Goal: Task Accomplishment & Management: Manage account settings

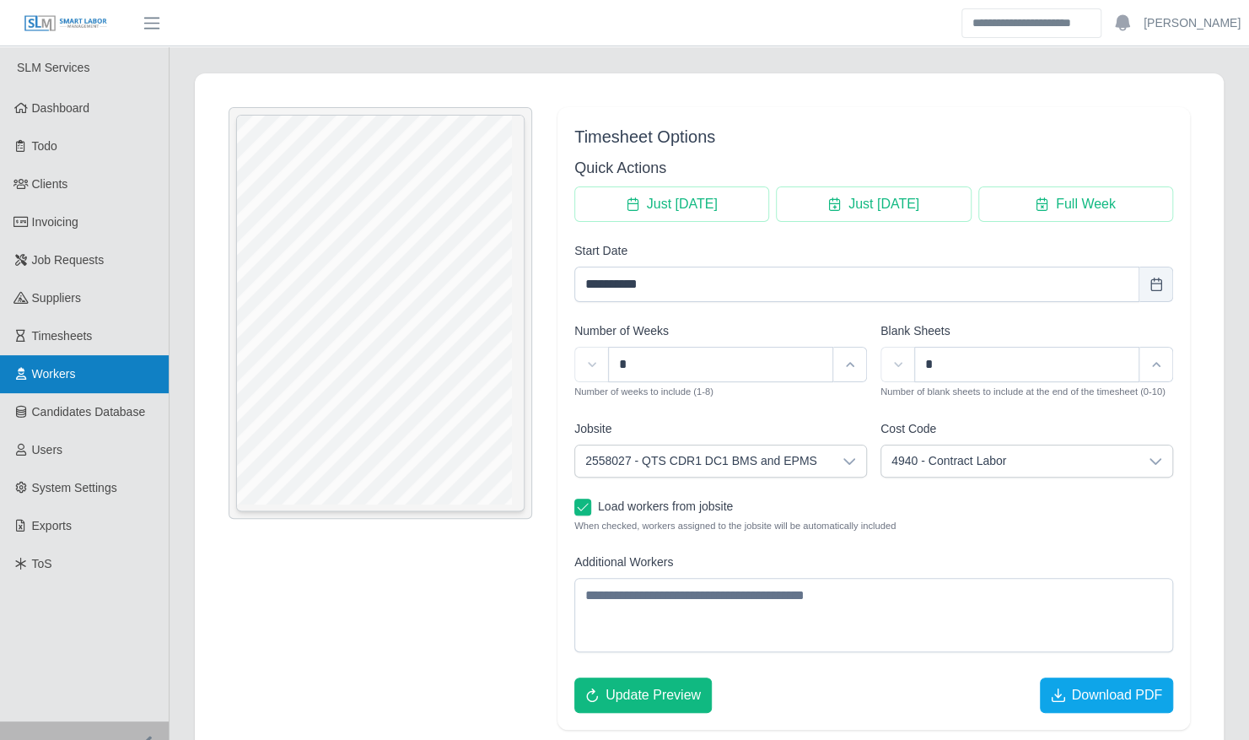
click at [57, 377] on span "Workers" at bounding box center [54, 373] width 44 height 13
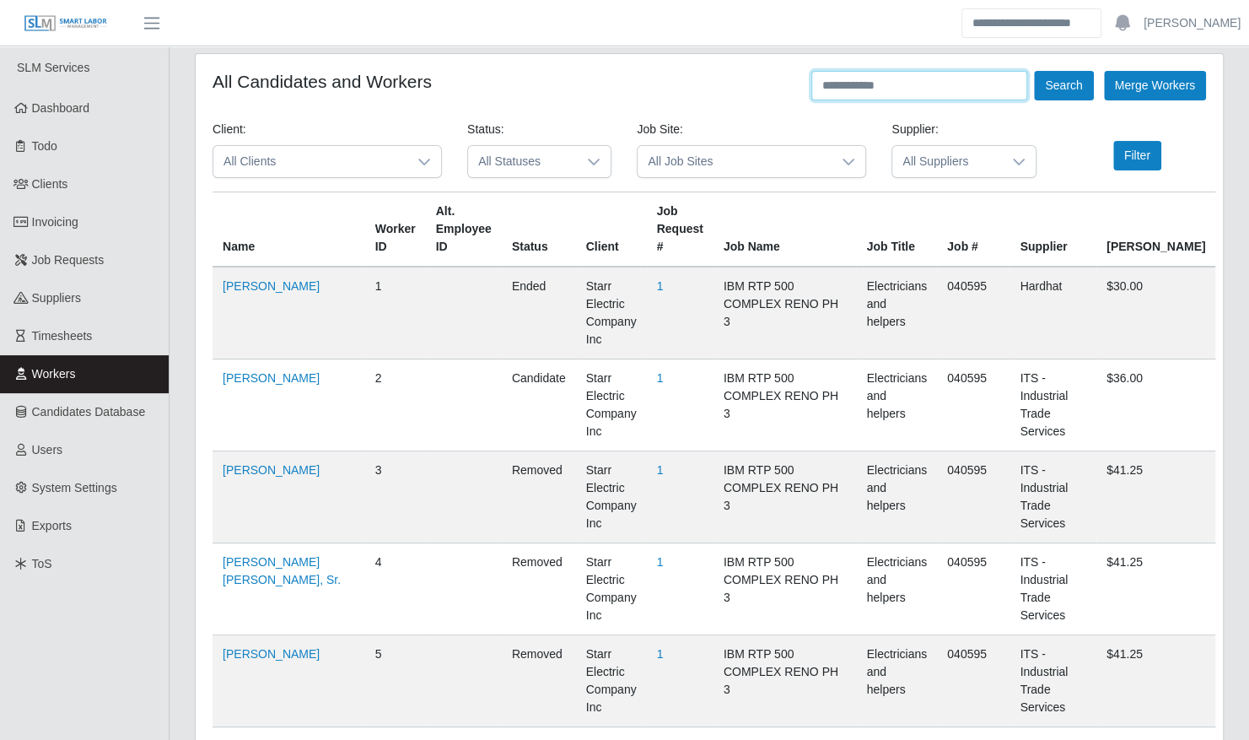
click at [882, 93] on input "text" at bounding box center [920, 86] width 216 height 30
click at [1034, 71] on button "Search" at bounding box center [1063, 86] width 59 height 30
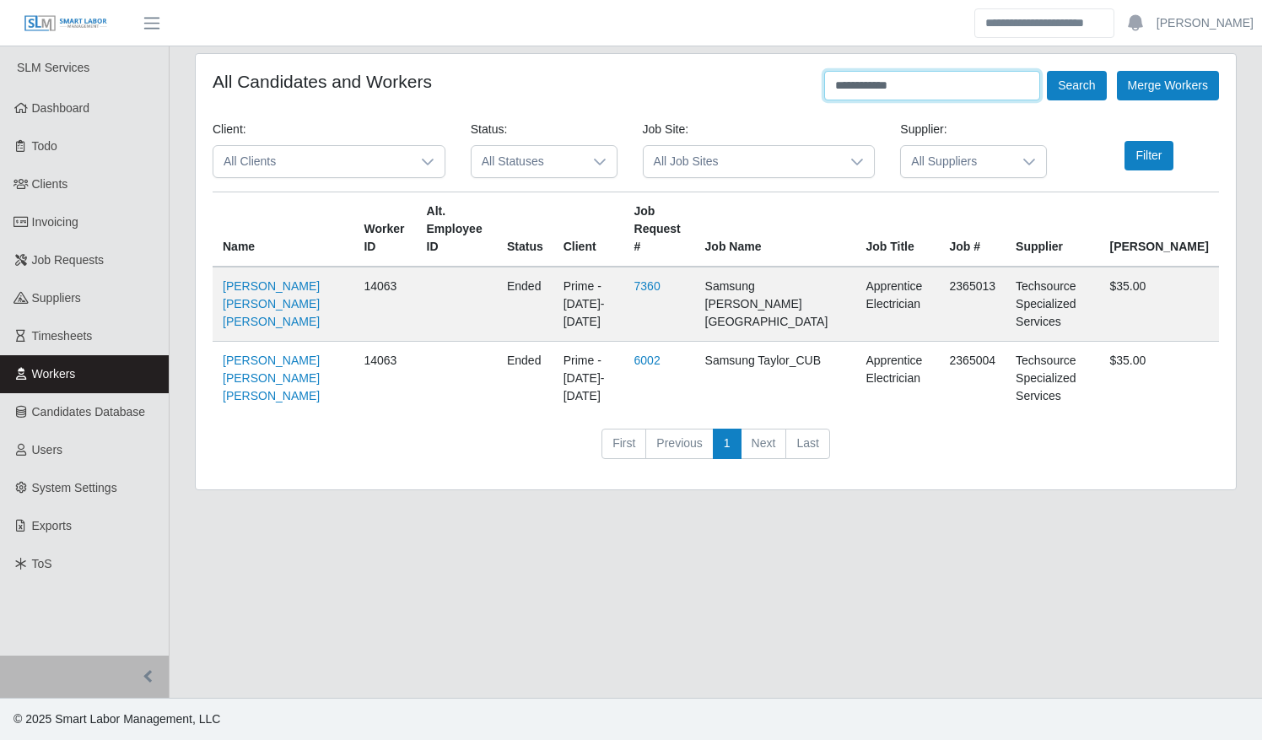
type input "**********"
click at [1047, 71] on button "Search" at bounding box center [1076, 86] width 59 height 30
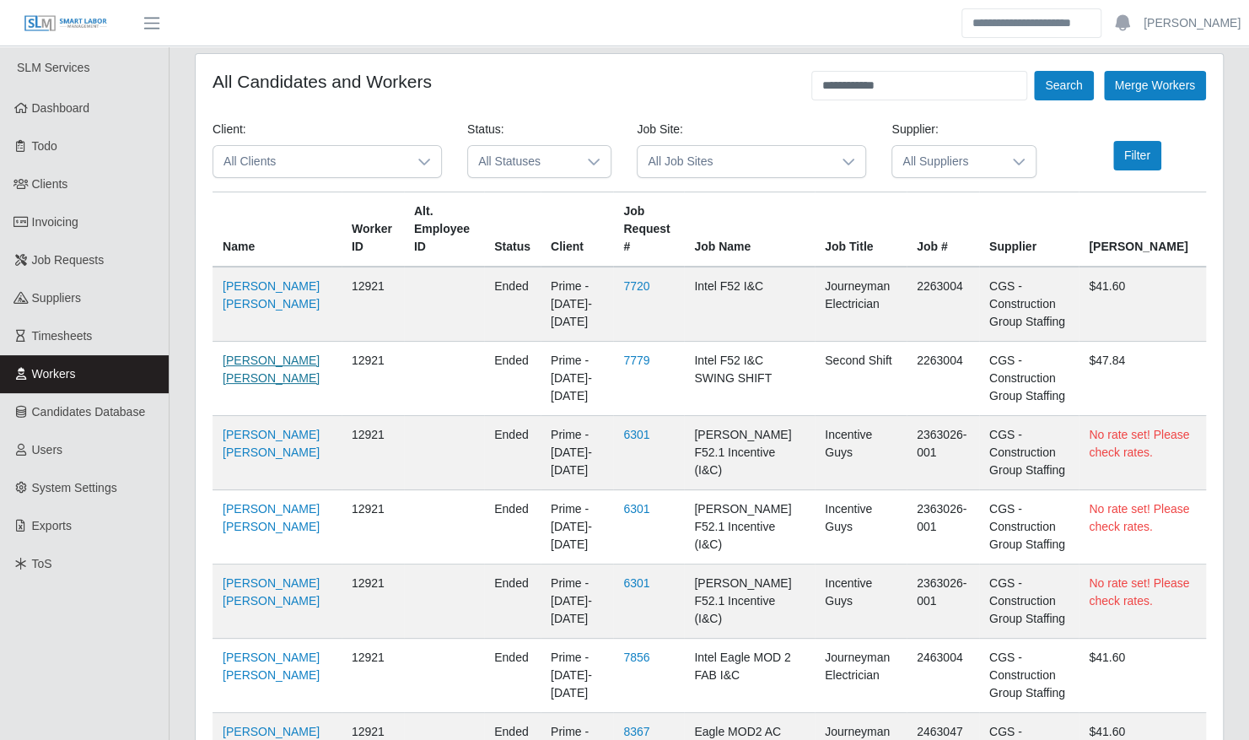
click at [245, 385] on link "Miguel Perez Valencia" at bounding box center [271, 368] width 97 height 31
click at [419, 155] on icon at bounding box center [424, 161] width 13 height 13
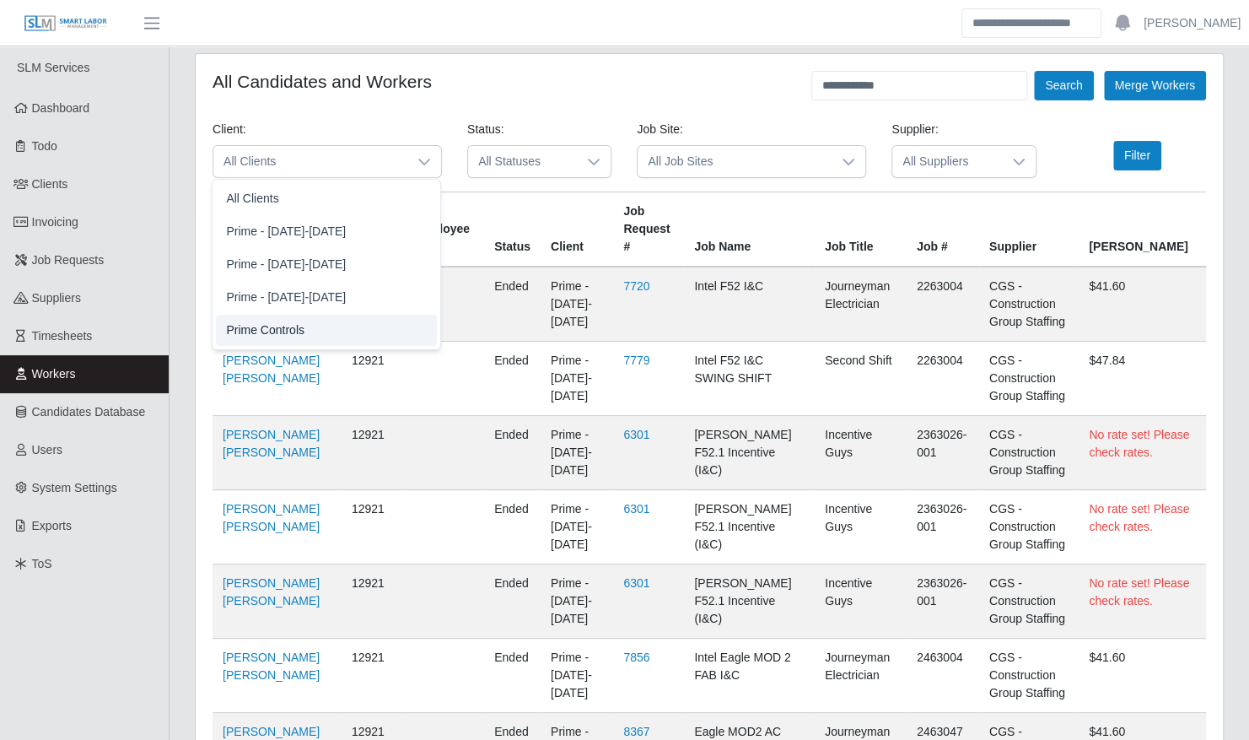
click at [372, 329] on li "Prime Controls" at bounding box center [326, 330] width 221 height 31
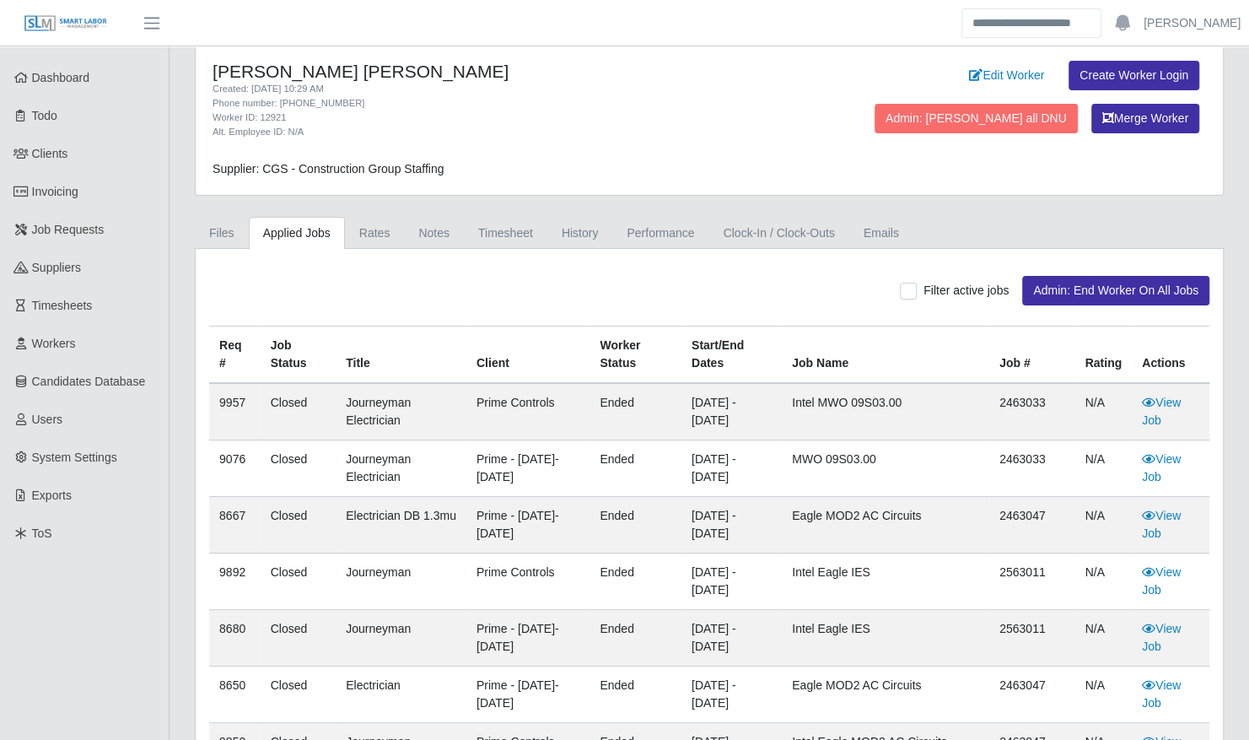
scroll to position [39, 0]
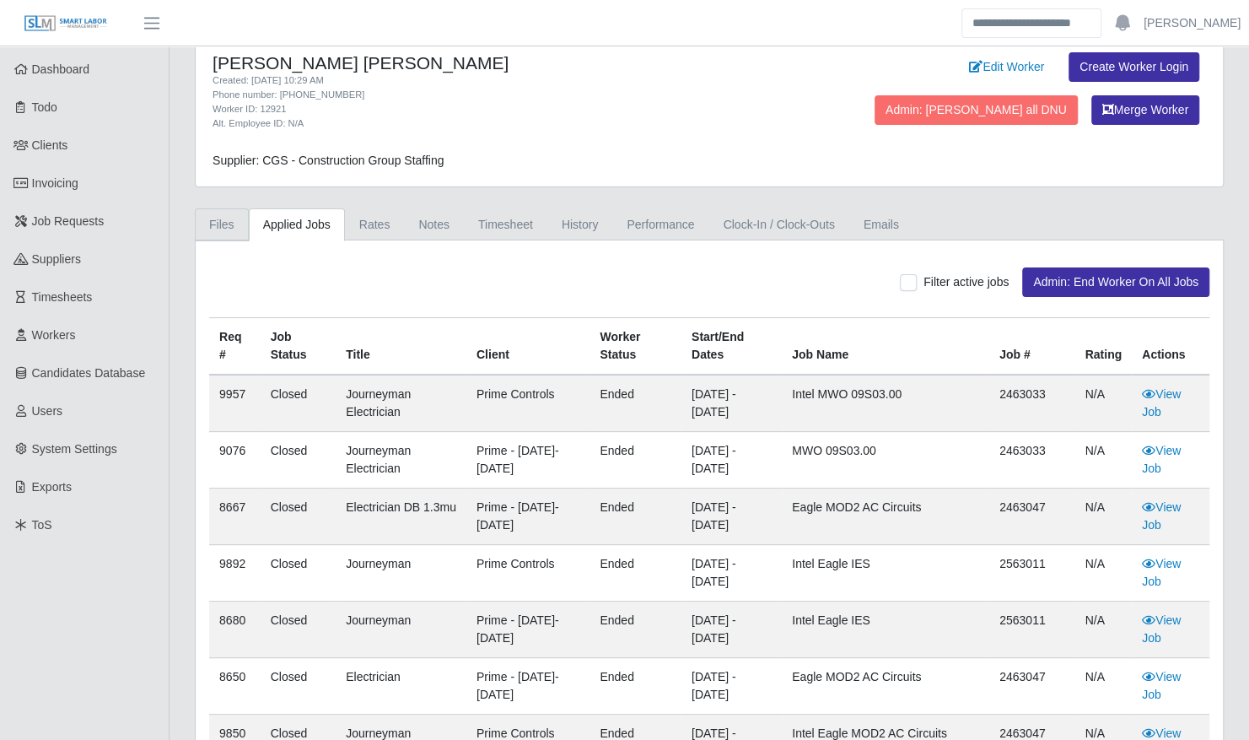
click at [230, 224] on link "Files" at bounding box center [222, 224] width 54 height 33
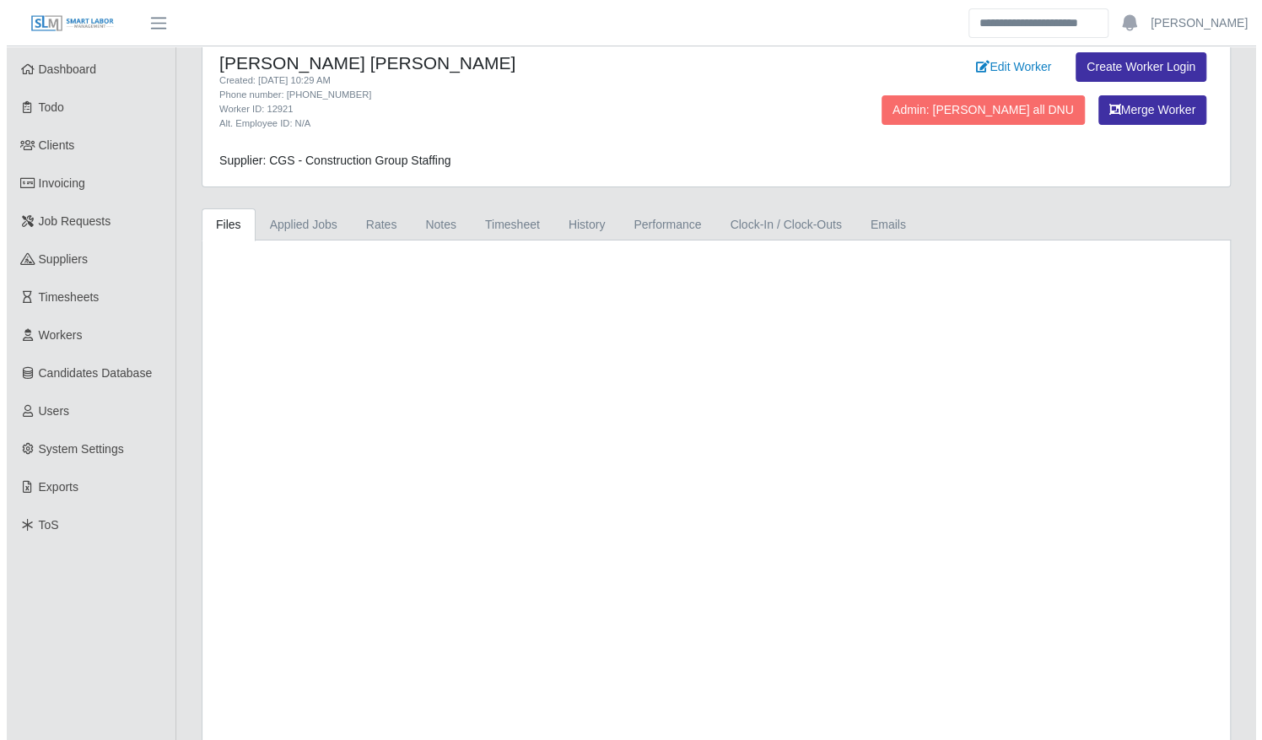
scroll to position [0, 0]
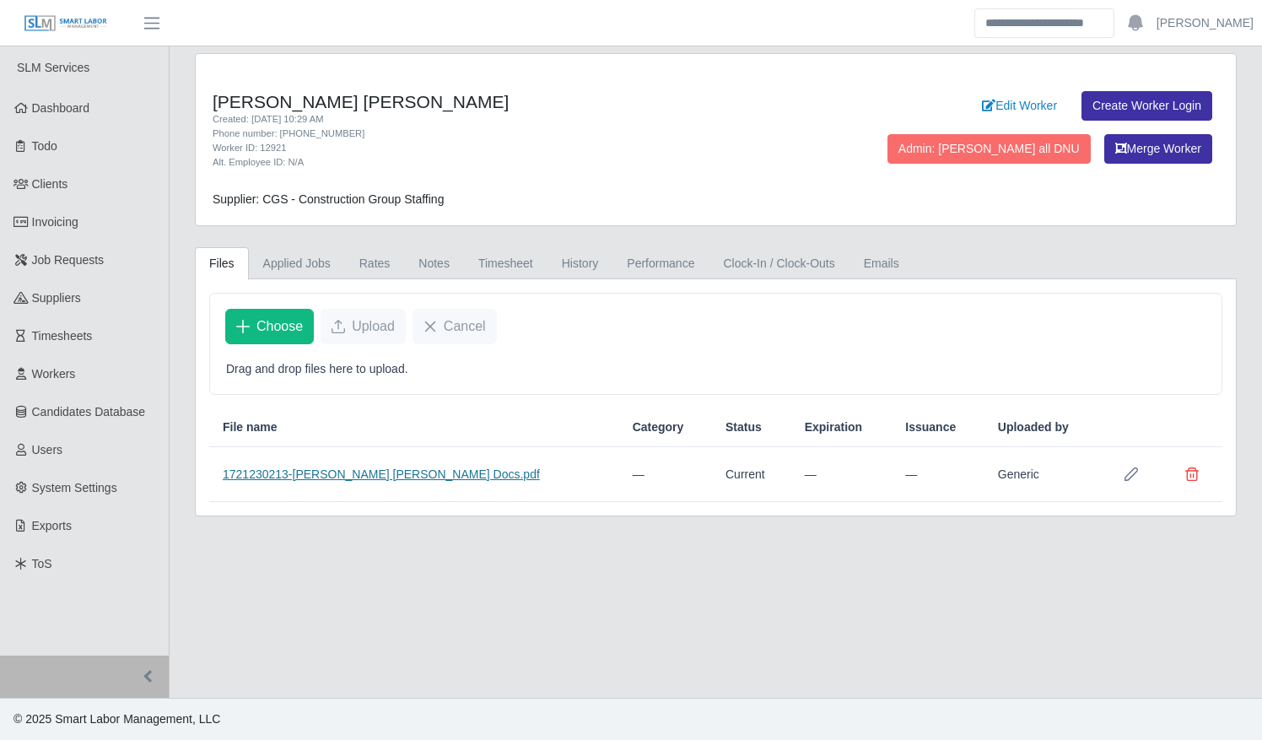
click at [367, 469] on link "1721230213-Miguel Perez Valencia Docs.pdf" at bounding box center [381, 473] width 317 height 13
click at [175, 85] on div "Miguel Angel Perez Valencia Created: 07/17/2024 10:29 AM Phone number: 760-562-…" at bounding box center [716, 284] width 1092 height 463
click at [57, 181] on span "Clients" at bounding box center [50, 183] width 36 height 13
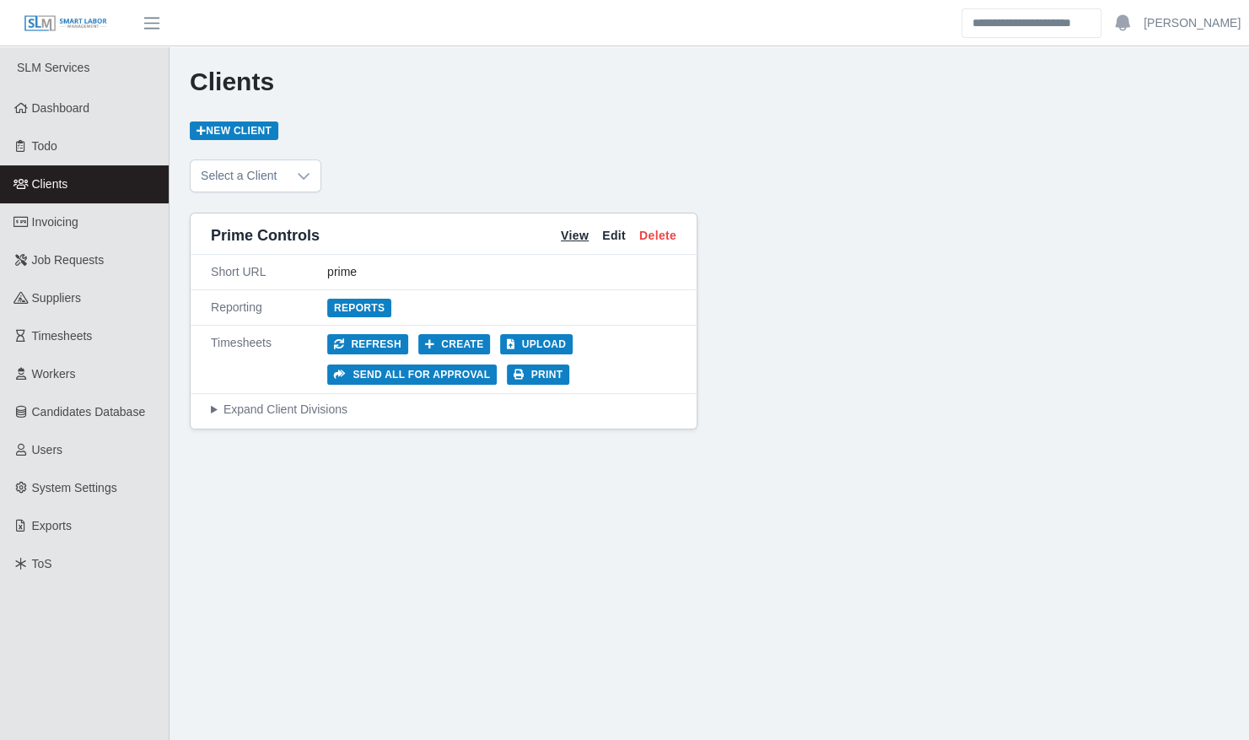
click at [578, 235] on link "View" at bounding box center [575, 236] width 28 height 18
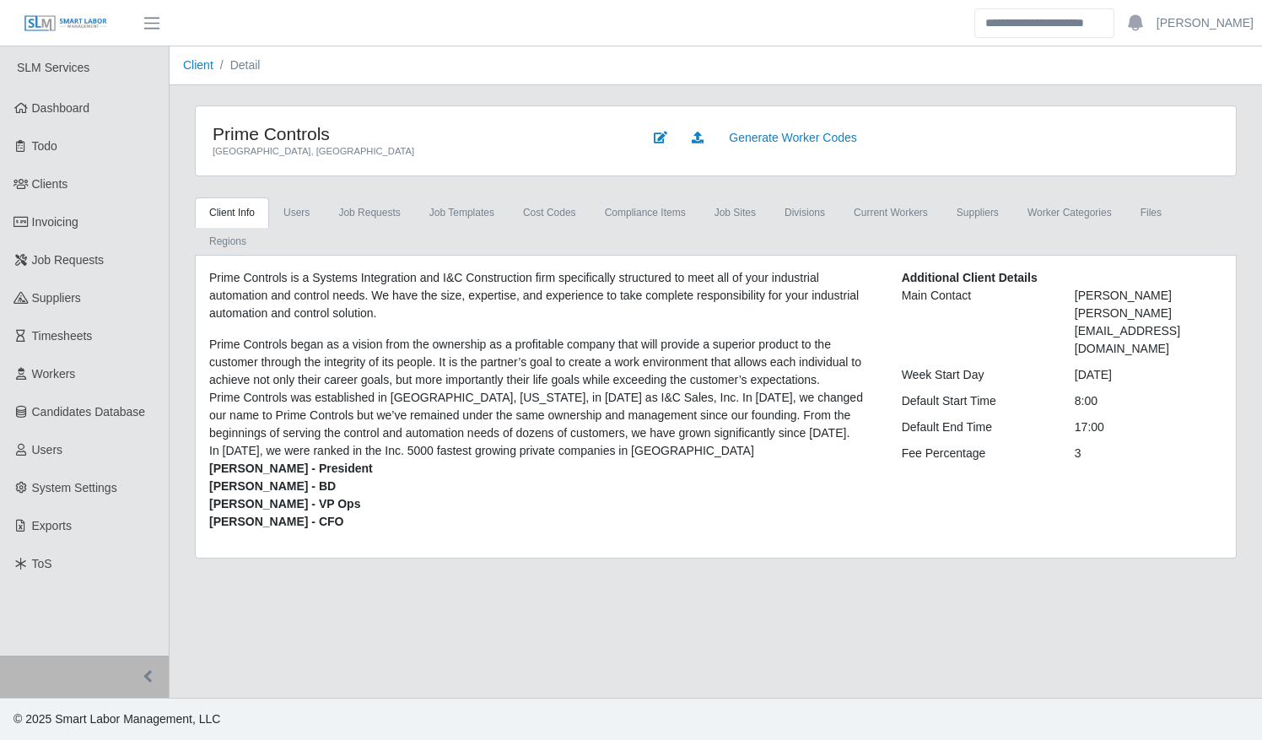
click at [747, 460] on li "Jace McNiel - President" at bounding box center [542, 469] width 667 height 18
click at [305, 212] on link "Users" at bounding box center [296, 212] width 55 height 30
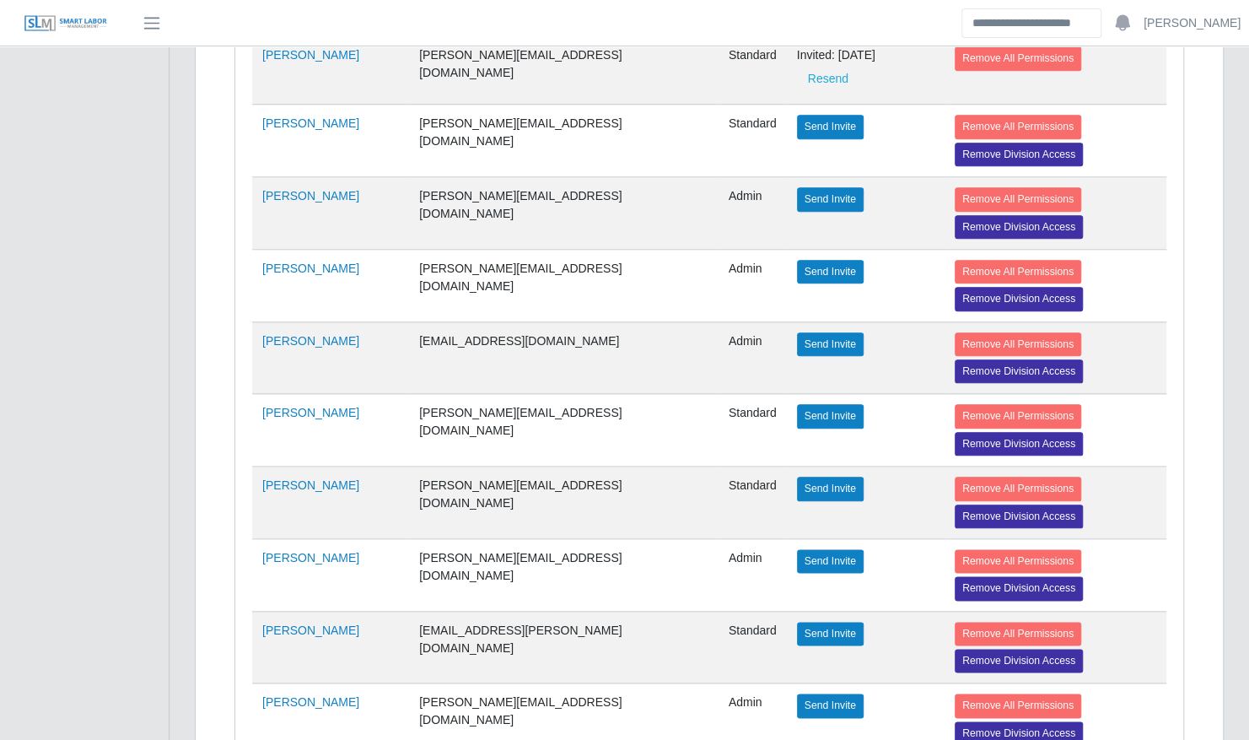
scroll to position [4619, 0]
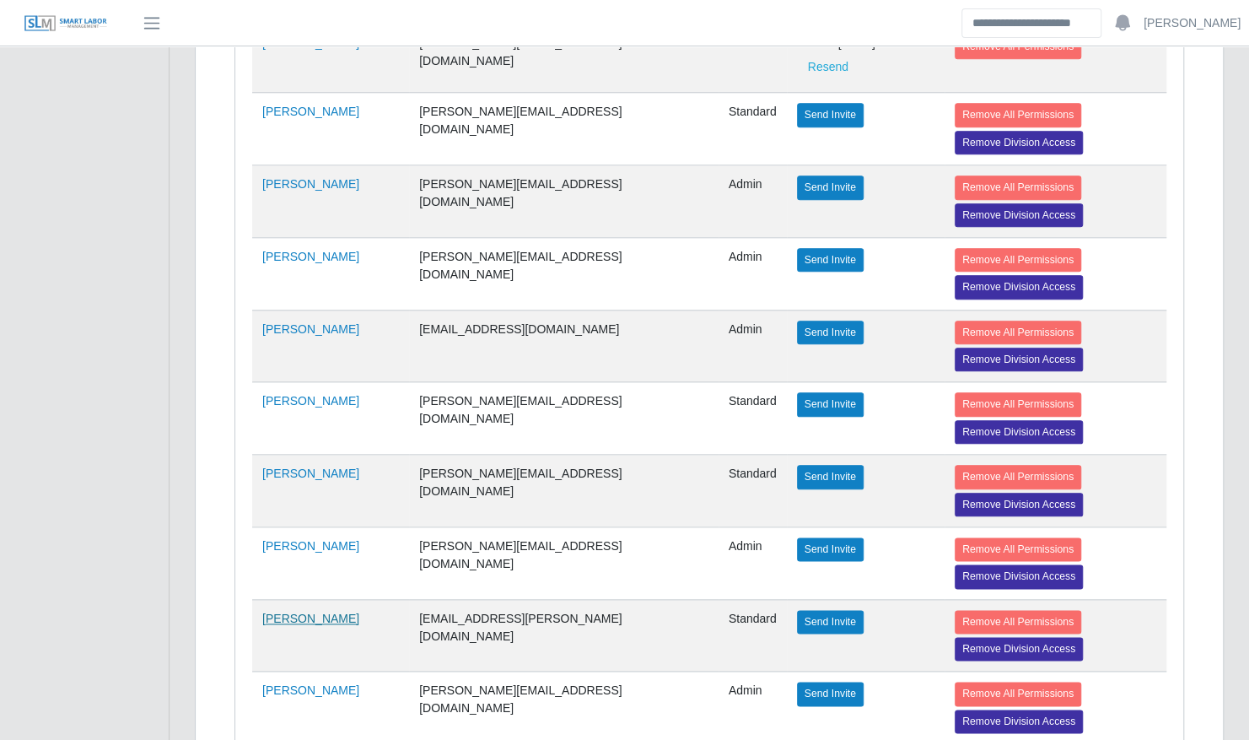
click at [322, 612] on link "Christina Moore" at bounding box center [310, 618] width 97 height 13
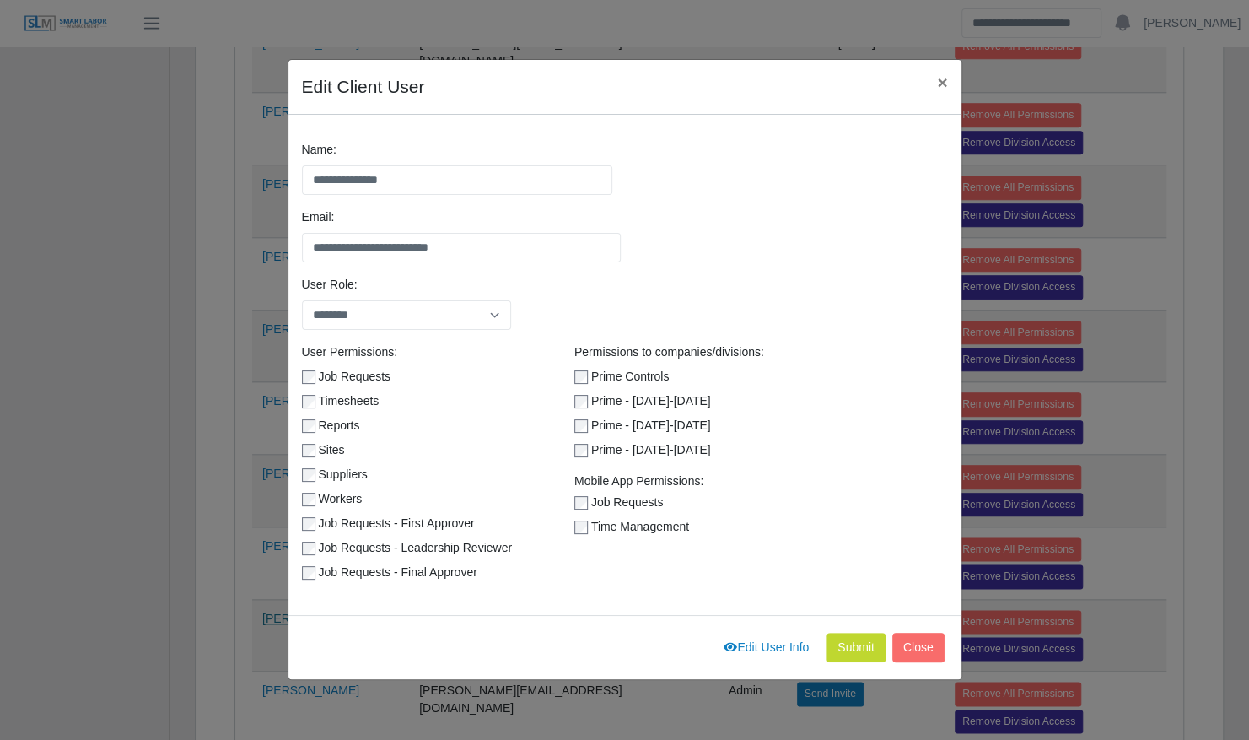
scroll to position [224, 0]
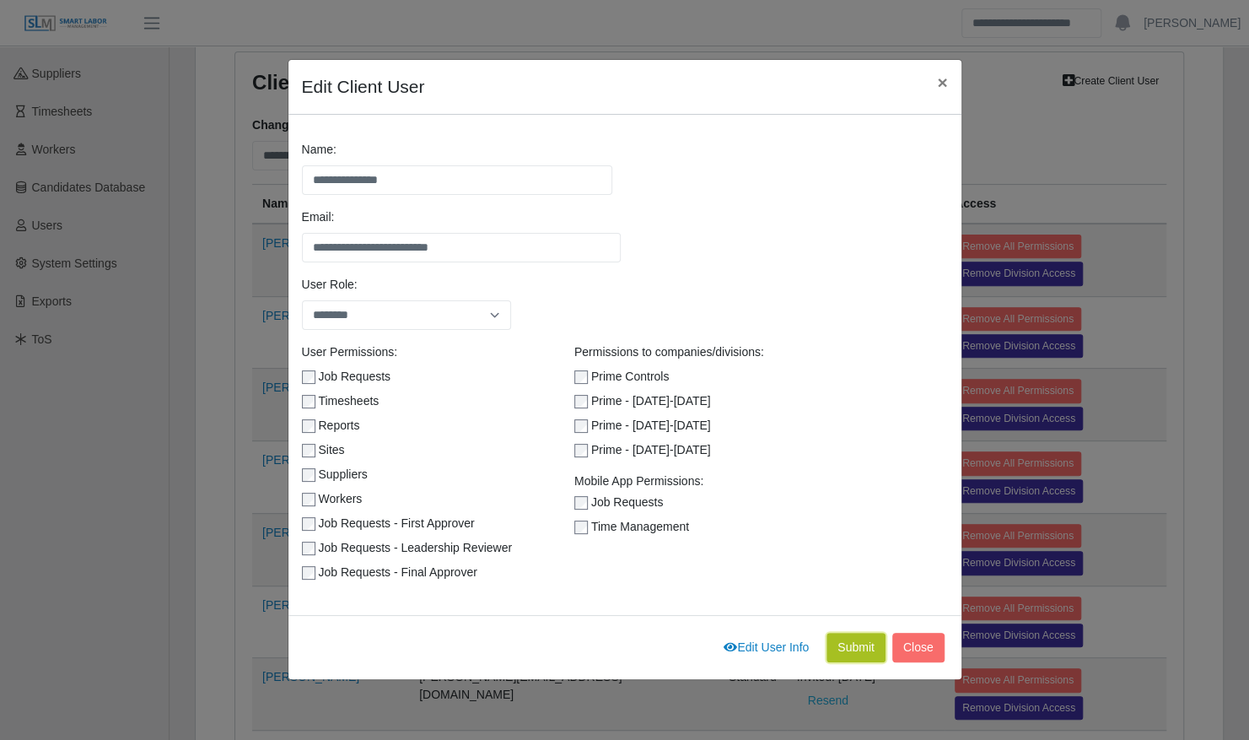
click at [844, 644] on button "Submit" at bounding box center [856, 648] width 59 height 30
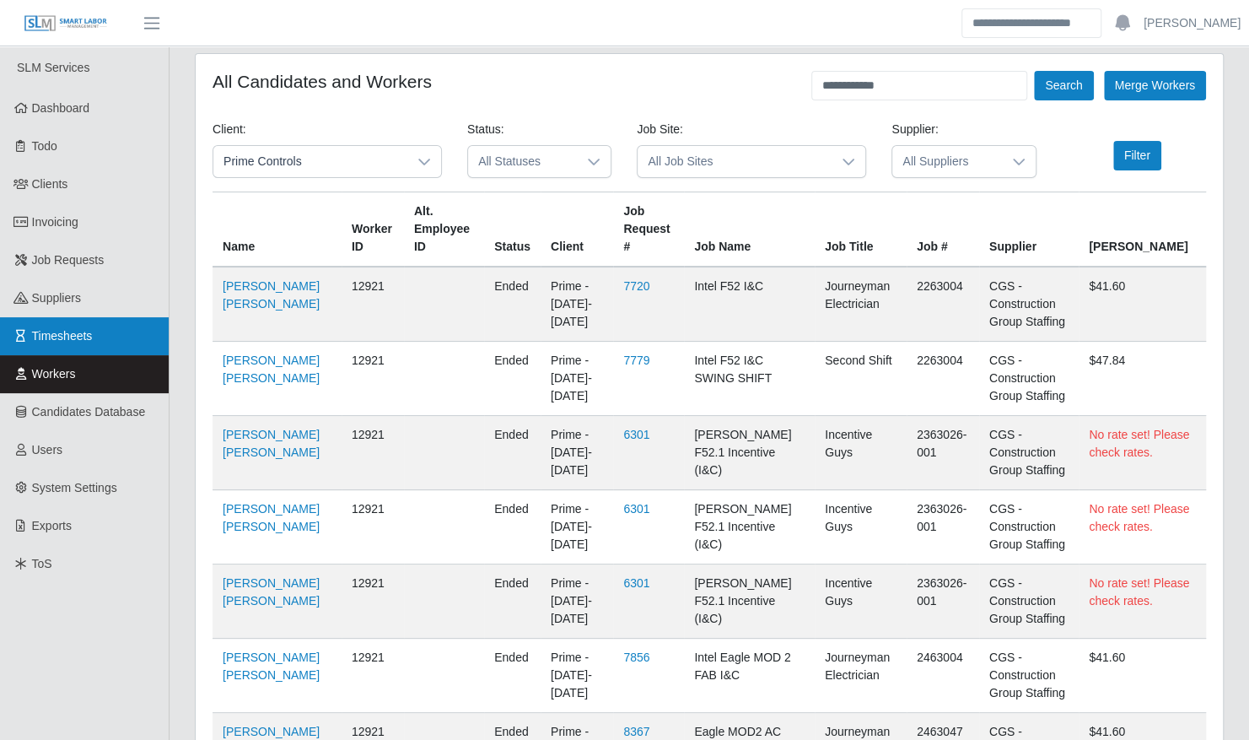
click at [49, 344] on link "Timesheets" at bounding box center [84, 336] width 169 height 38
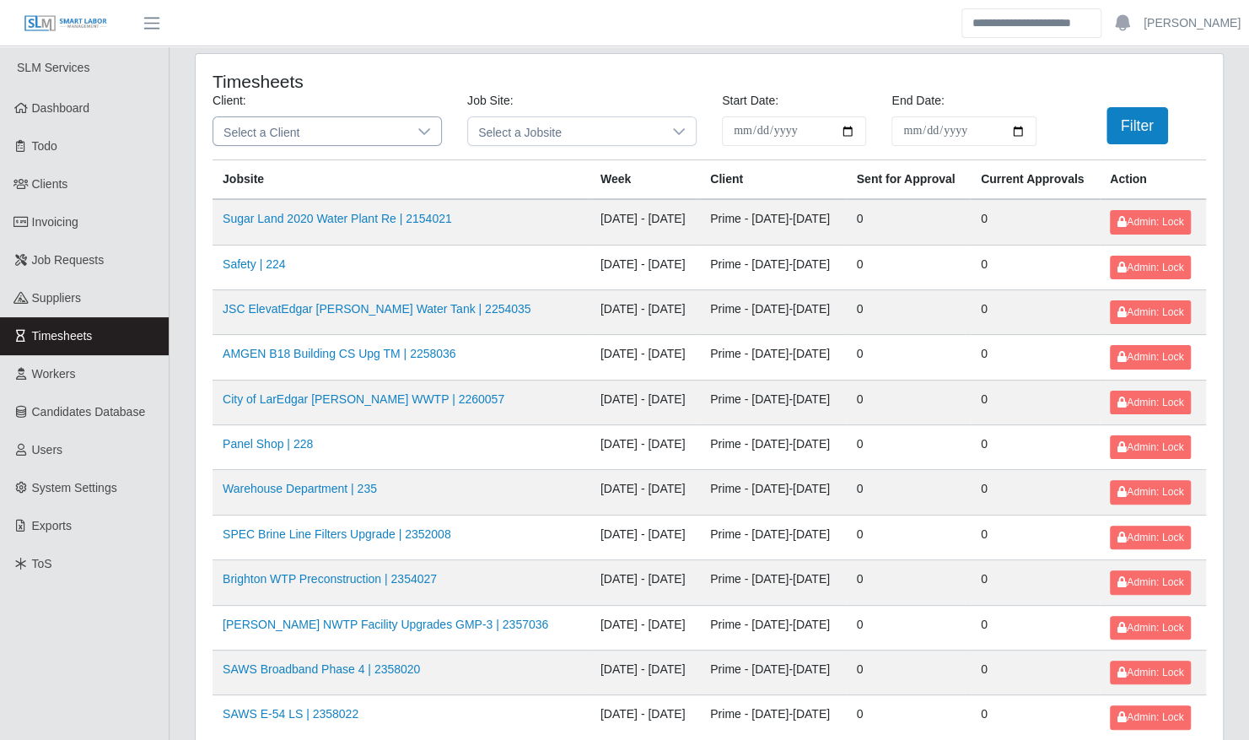
click at [423, 137] on icon at bounding box center [424, 131] width 13 height 13
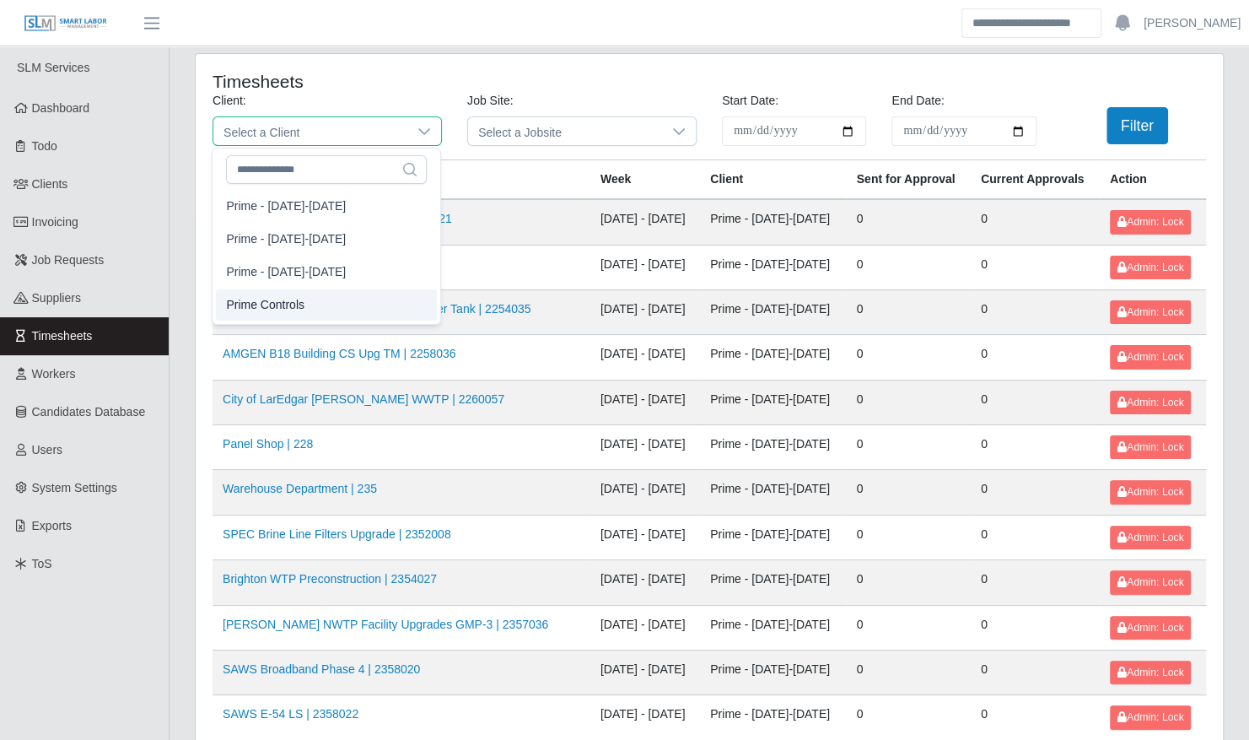
click at [373, 302] on li "Prime Controls" at bounding box center [326, 304] width 221 height 31
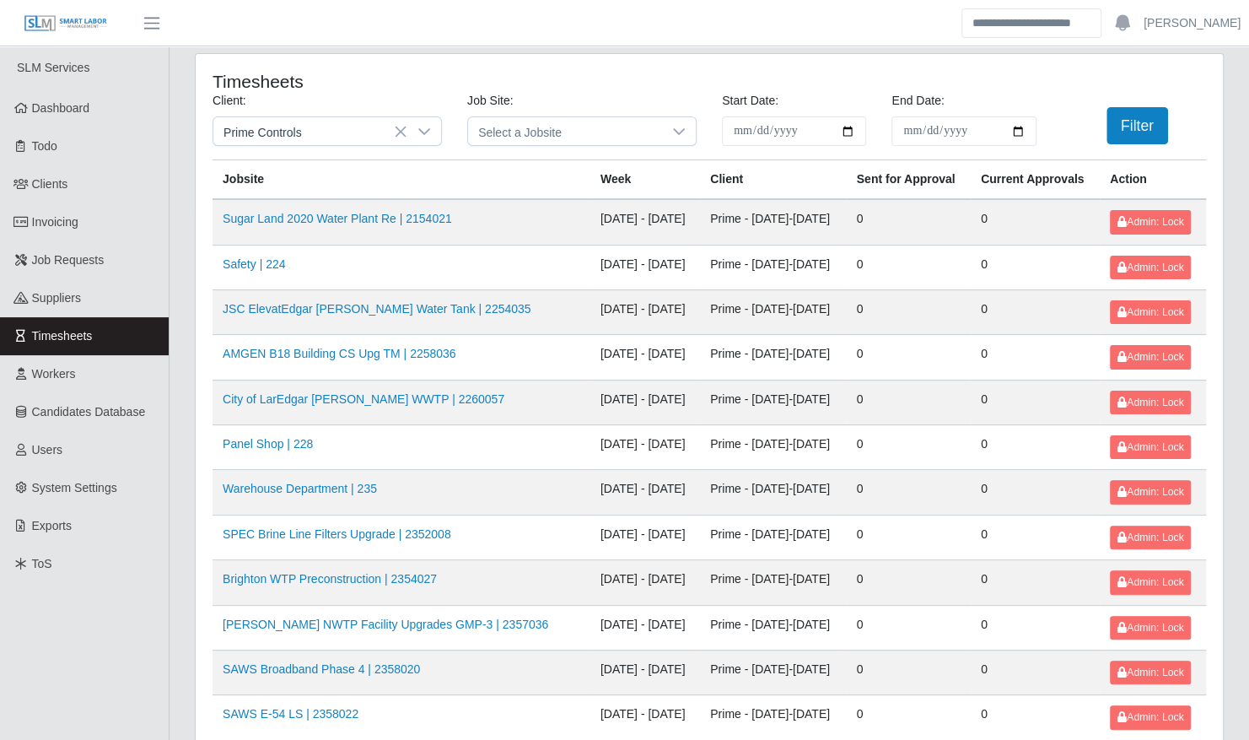
click at [847, 133] on input "**********" at bounding box center [794, 131] width 144 height 30
type input "**********"
click at [1015, 133] on input "End Date:" at bounding box center [964, 131] width 144 height 30
type input "**********"
click at [1126, 132] on button "Filter" at bounding box center [1138, 125] width 62 height 37
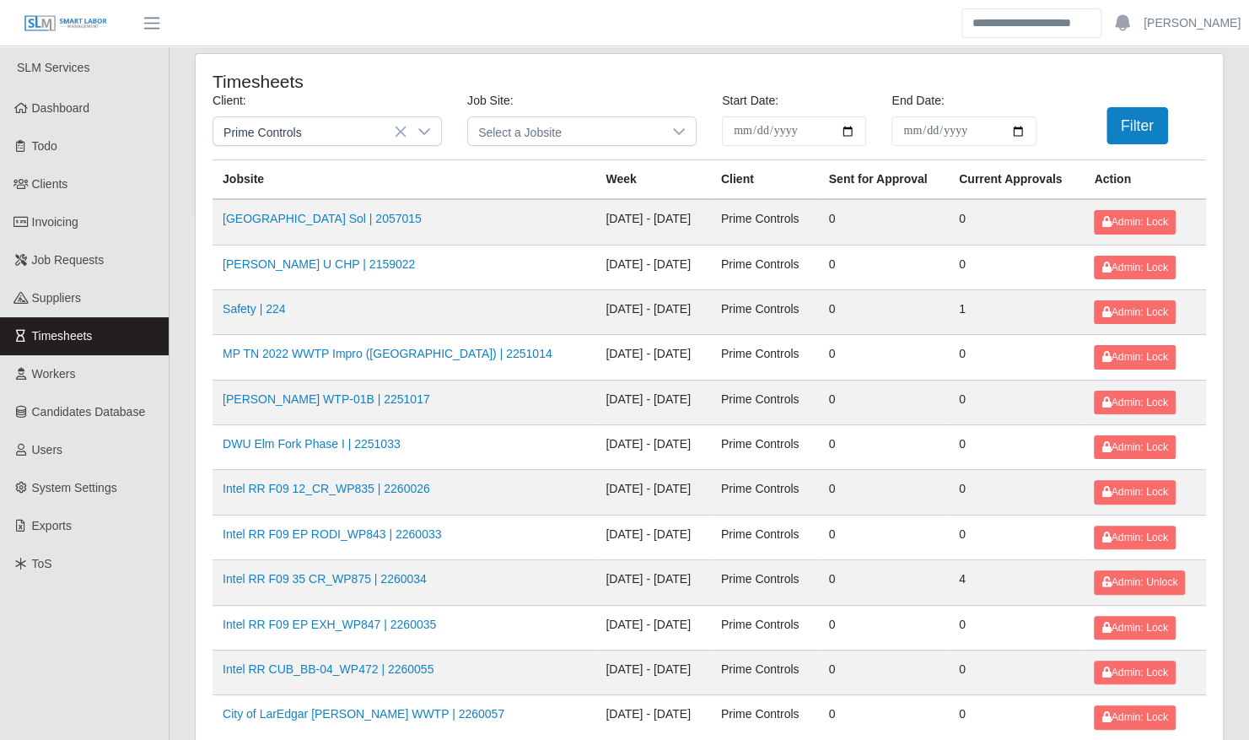
click at [56, 294] on span "Suppliers" at bounding box center [56, 297] width 49 height 13
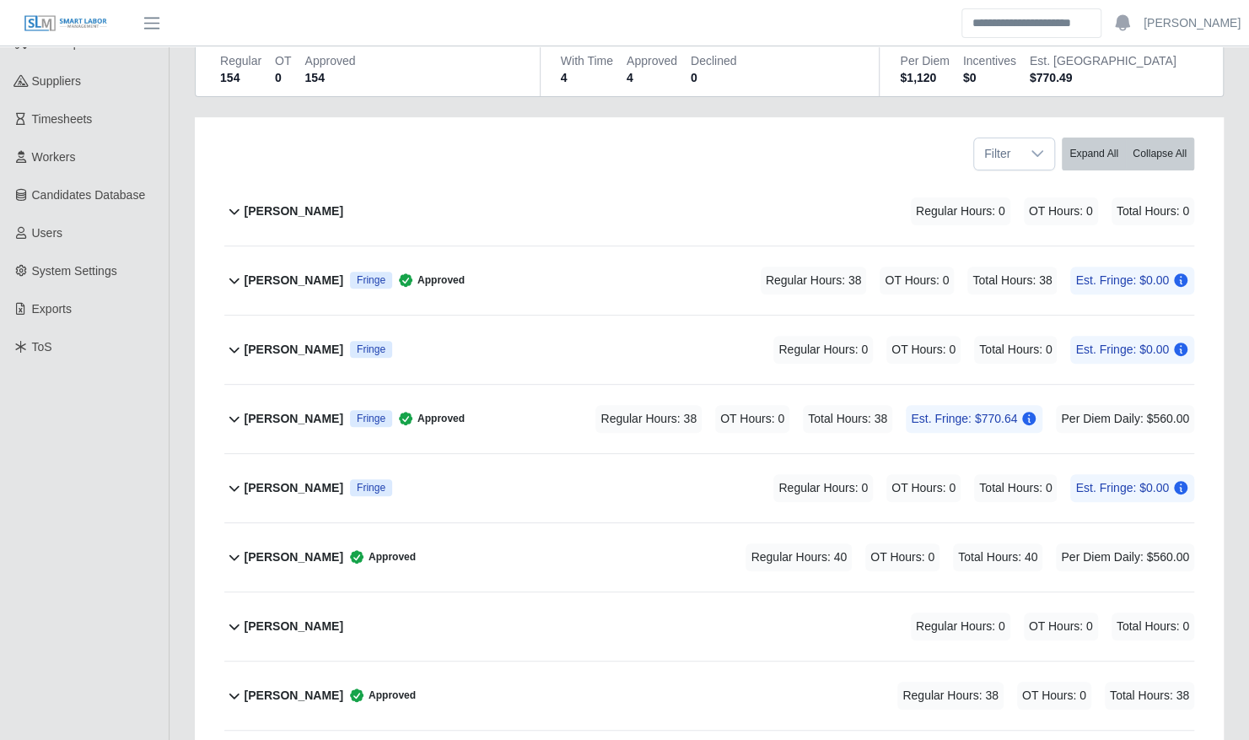
scroll to position [218, 0]
click at [575, 403] on div "Regular Hours: 38 OT Hours: 0 Total Hours: 38 Est. Fringe: $770.64 Per Diem Dai…" at bounding box center [871, 417] width 646 height 28
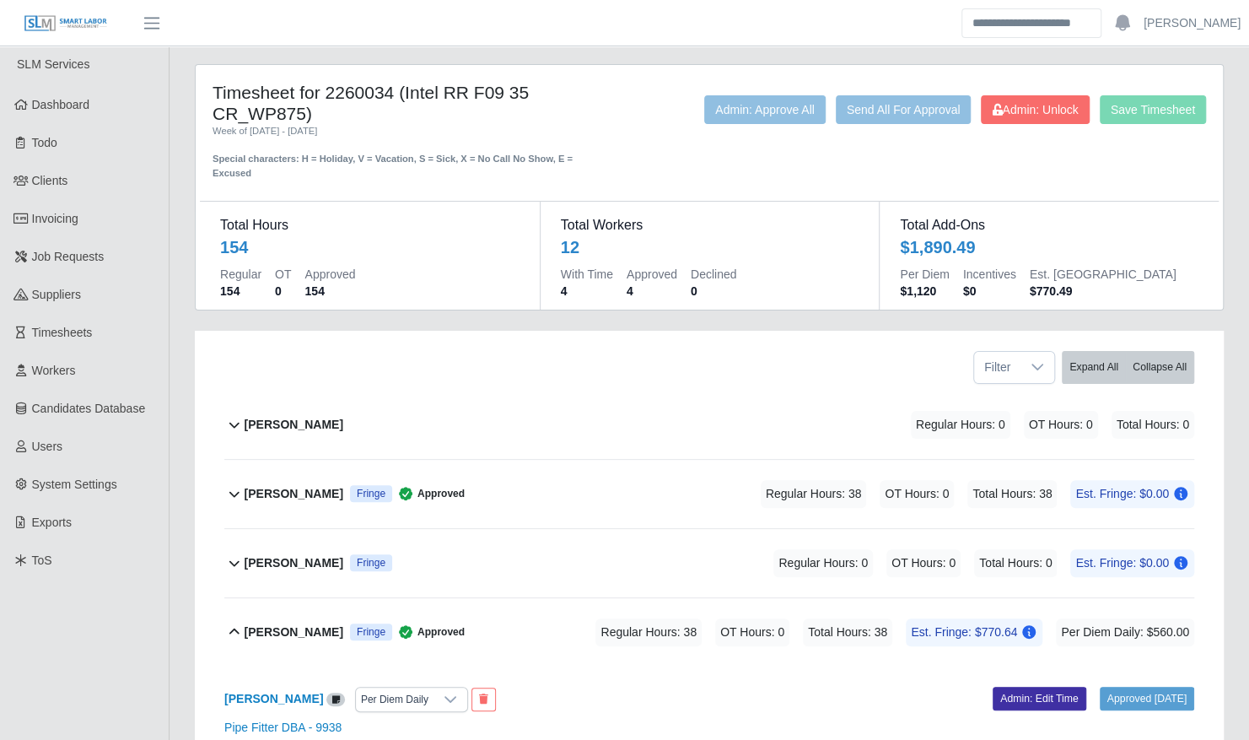
scroll to position [0, 0]
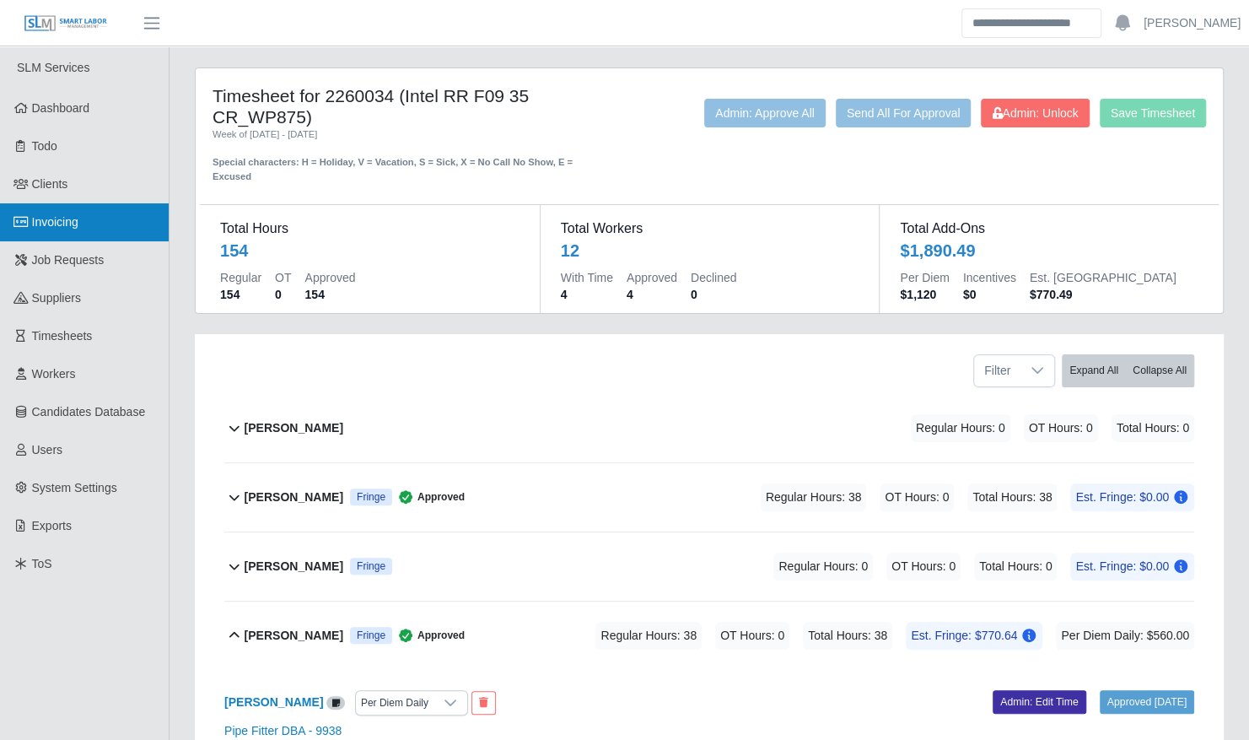
click at [66, 225] on span "Invoicing" at bounding box center [55, 221] width 46 height 13
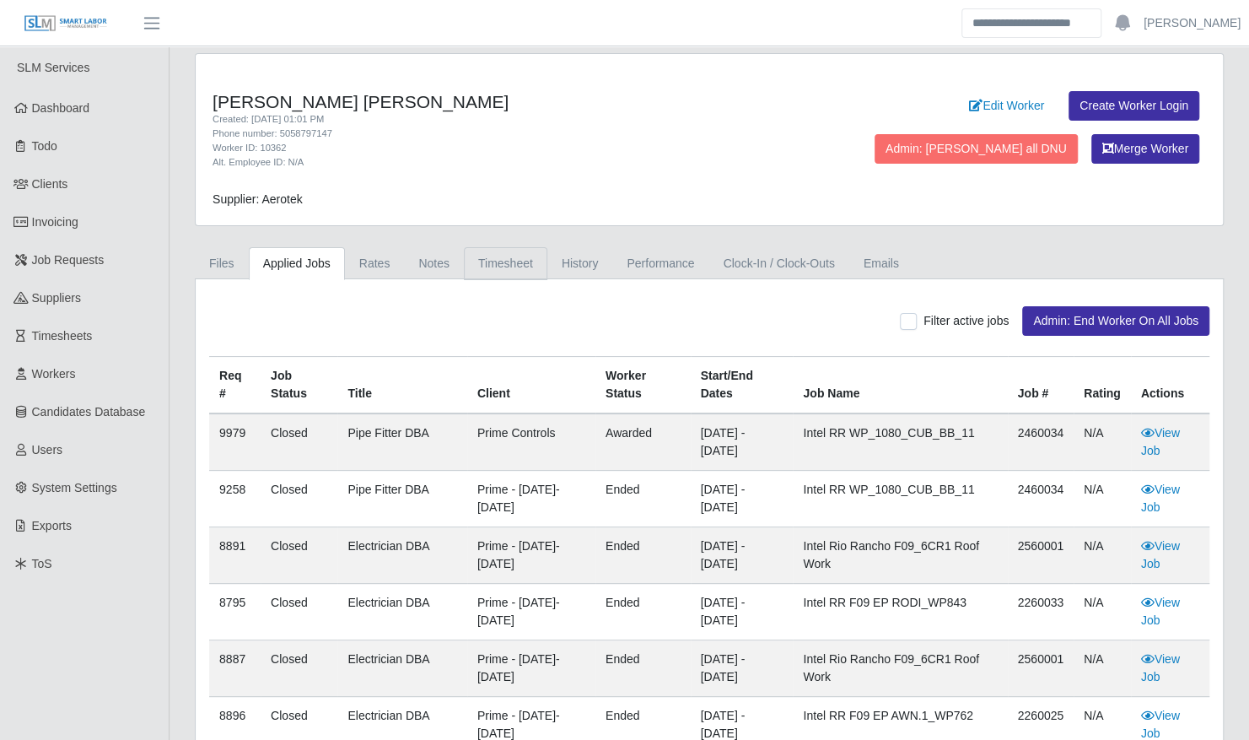
click at [505, 255] on link "Timesheet" at bounding box center [506, 263] width 84 height 33
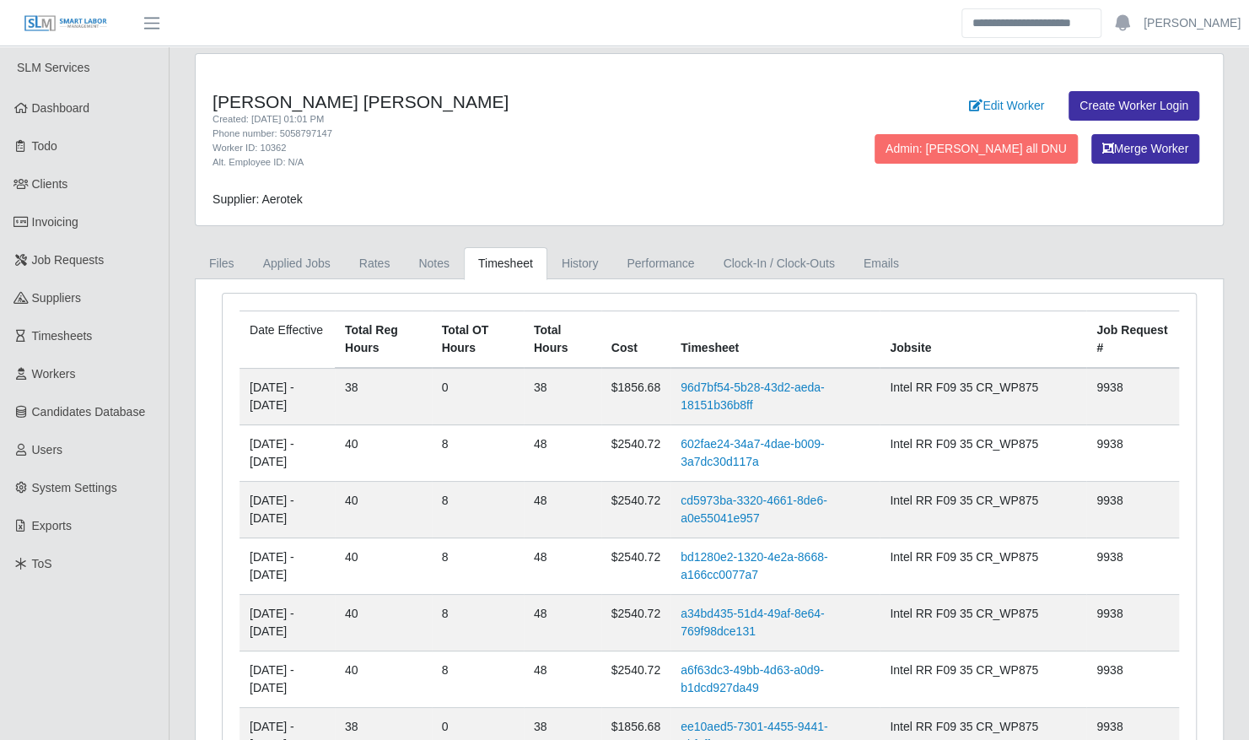
click at [739, 449] on td "602fae24-34a7-4dae-b009-3a7dc30d117a" at bounding box center [775, 453] width 209 height 57
click at [742, 439] on link "602fae24-34a7-4dae-b009-3a7dc30d117a" at bounding box center [752, 452] width 143 height 31
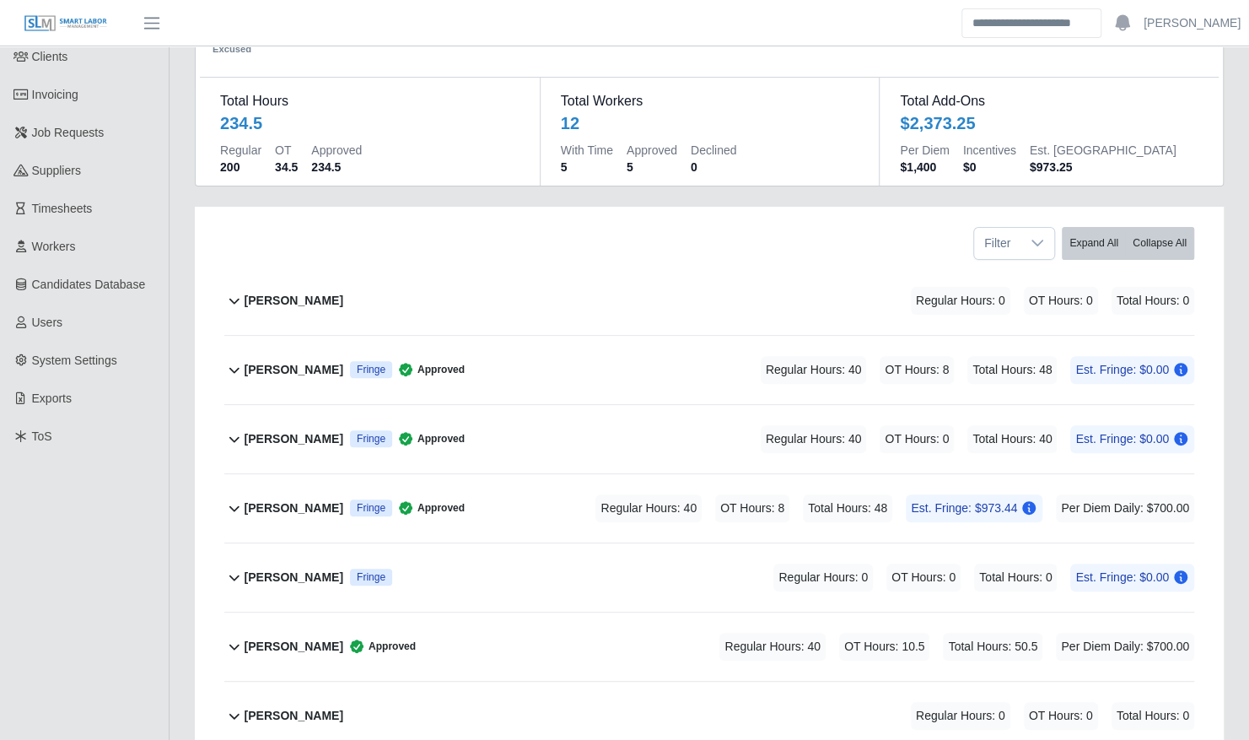
scroll to position [133, 0]
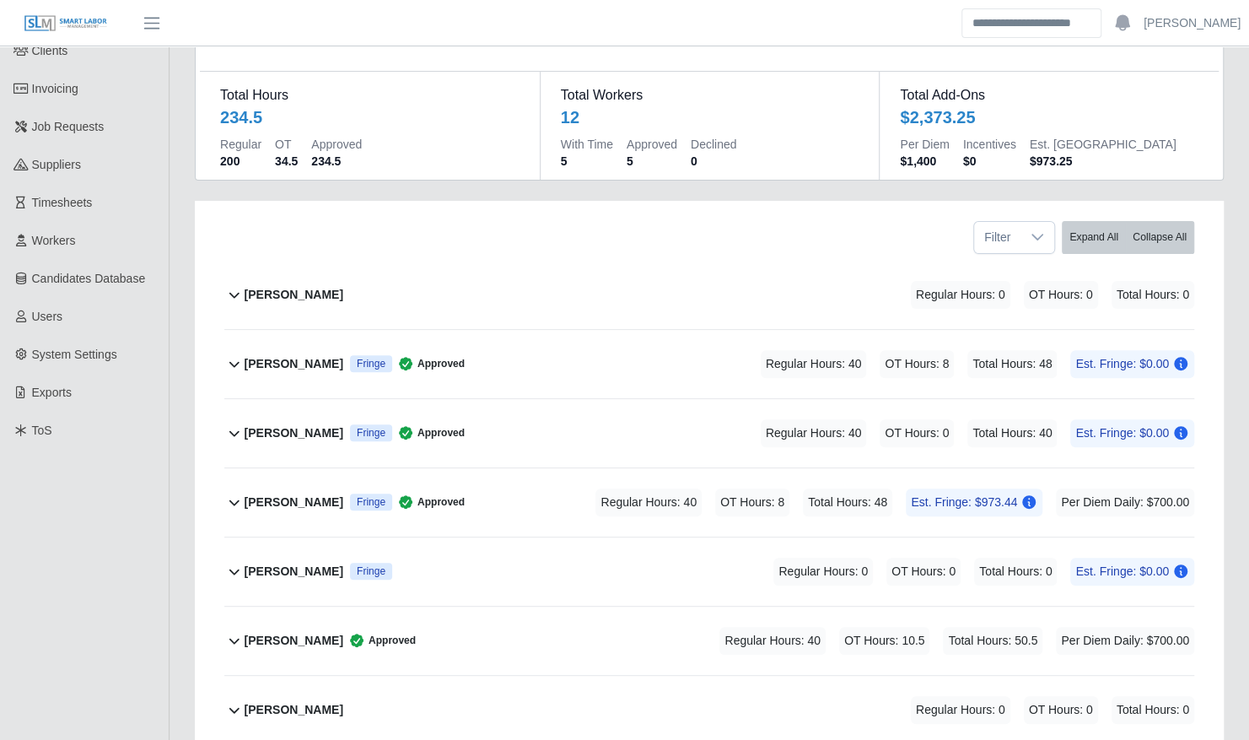
click at [562, 488] on div "Regular Hours: 40 OT Hours: 8 Total Hours: 48 Est. Fringe: $973.44 Per Diem Dai…" at bounding box center [871, 502] width 646 height 28
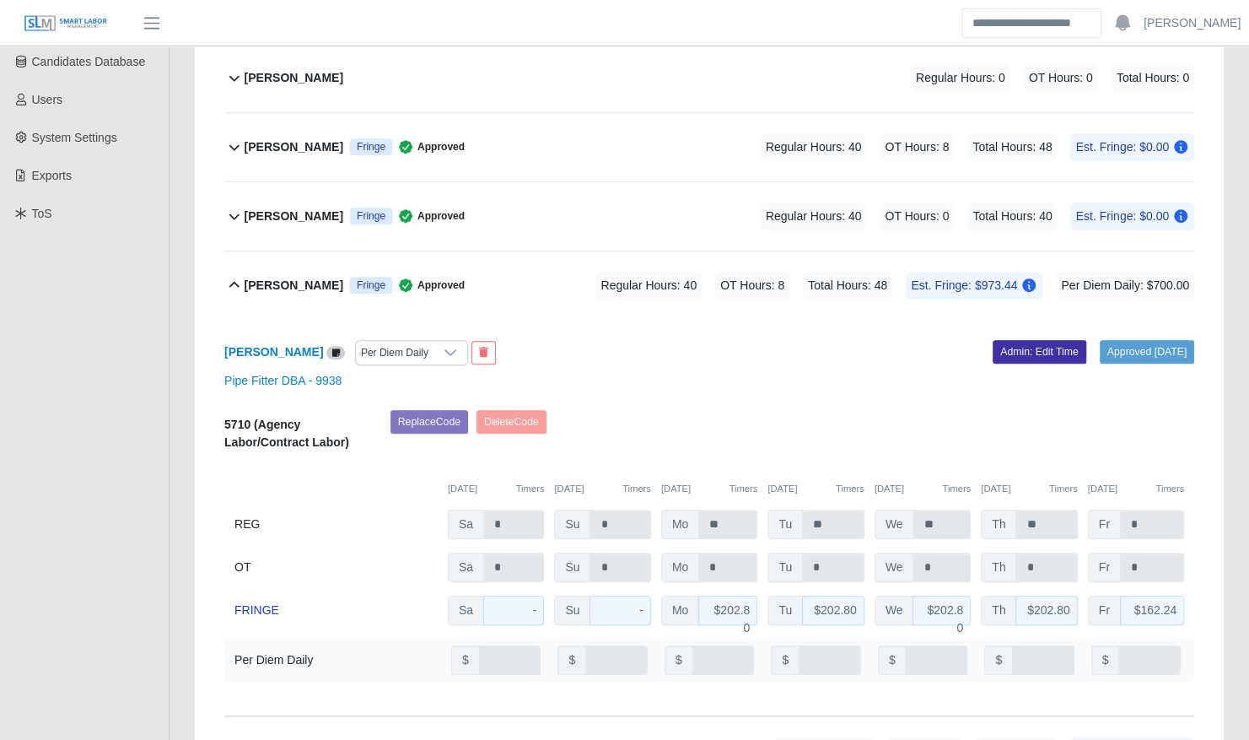
scroll to position [351, 0]
click at [543, 274] on div "Dylan Chepin Fringe Approved Regular Hours: 40 OT Hours: 8 Total Hours: 48 Est.…" at bounding box center [720, 285] width 950 height 68
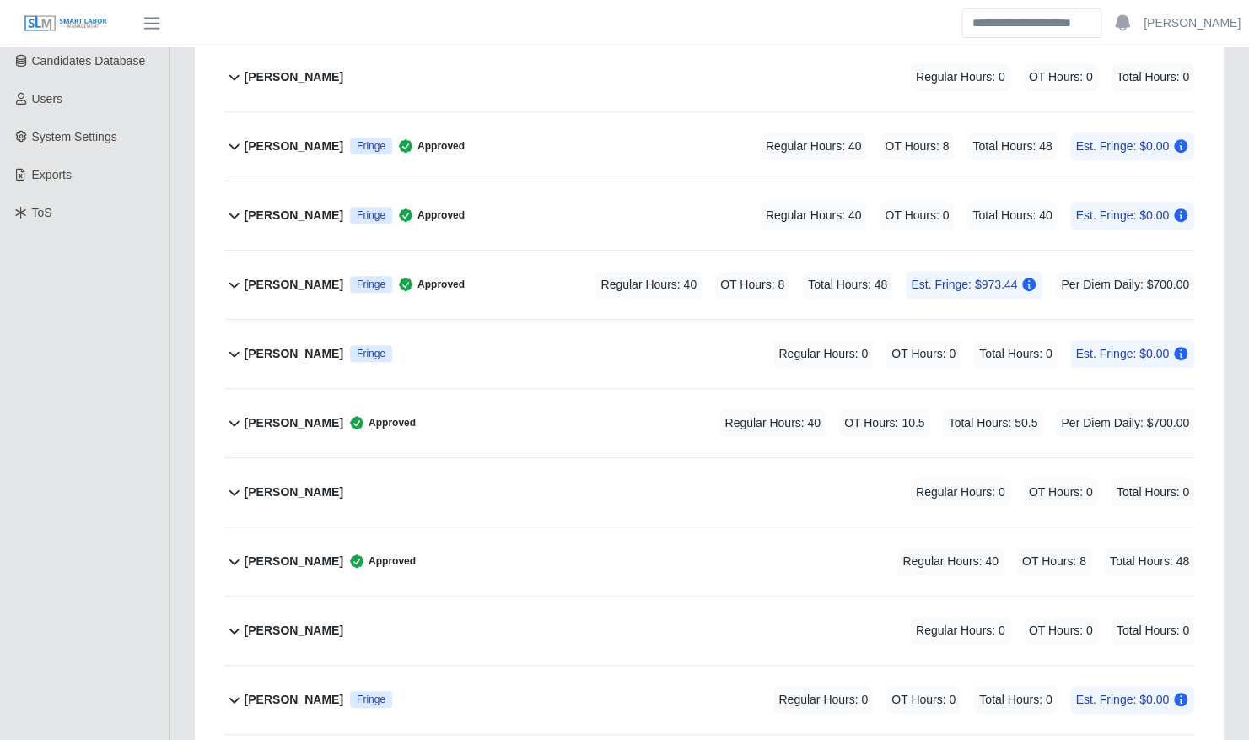
scroll to position [0, 0]
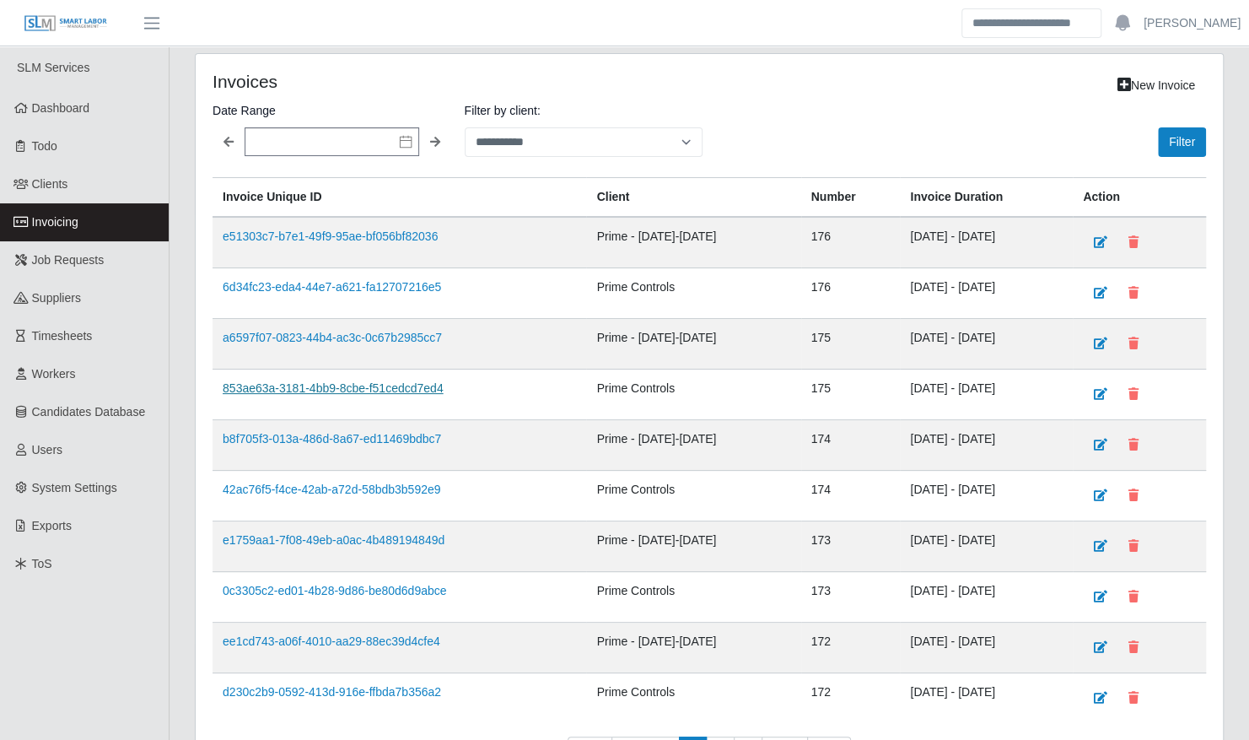
click at [342, 385] on link "853ae63a-3181-4bb9-8cbe-f51cedcd7ed4" at bounding box center [333, 387] width 221 height 13
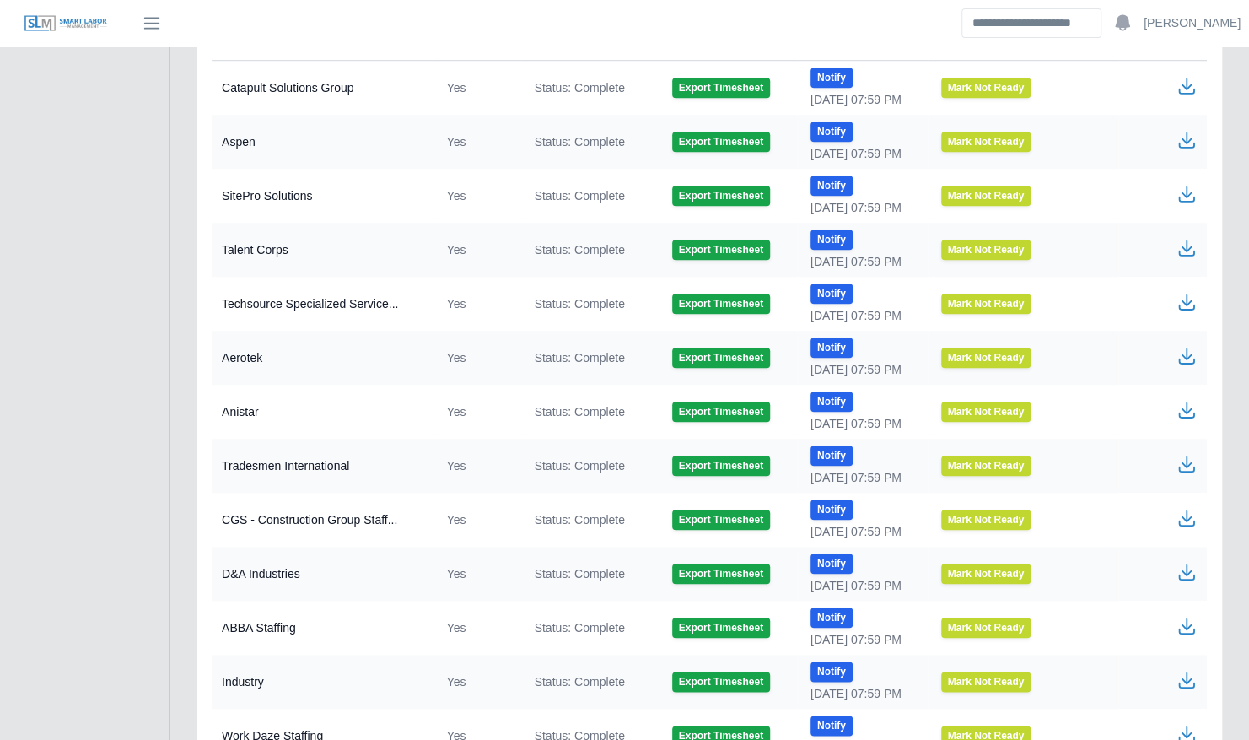
scroll to position [758, 0]
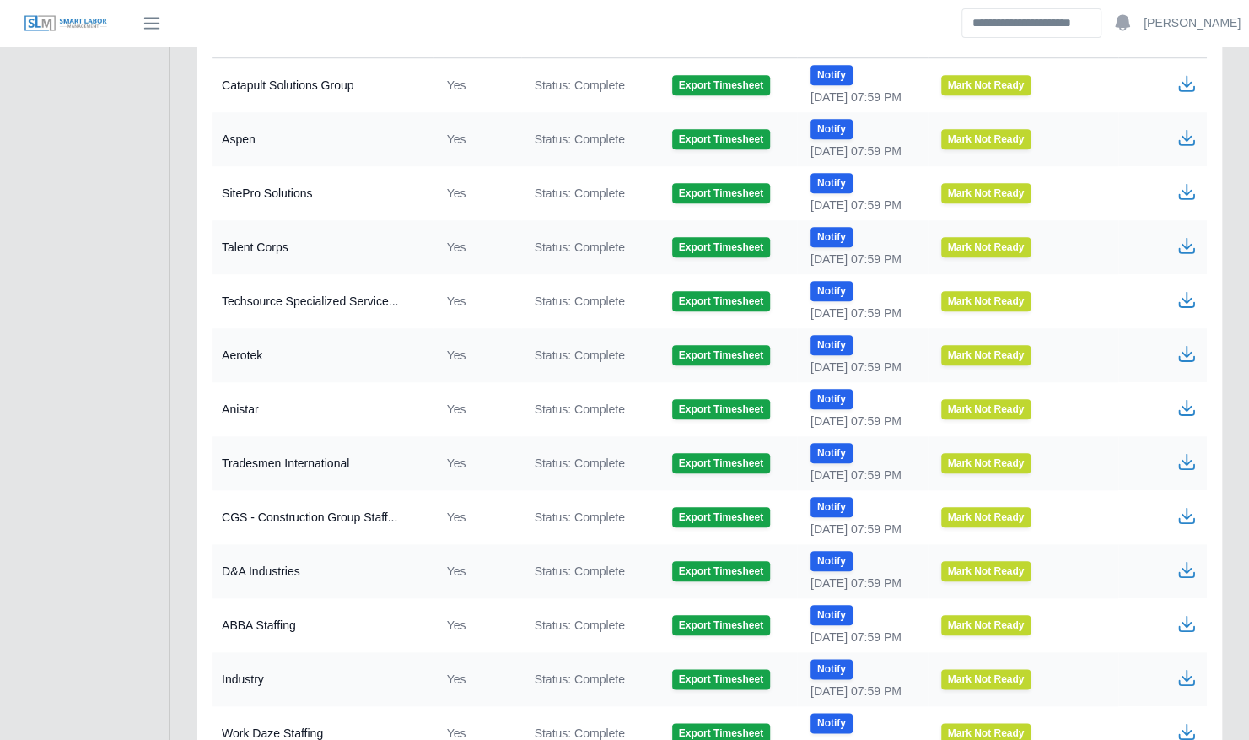
click at [1189, 353] on icon "button" at bounding box center [1187, 353] width 20 height 20
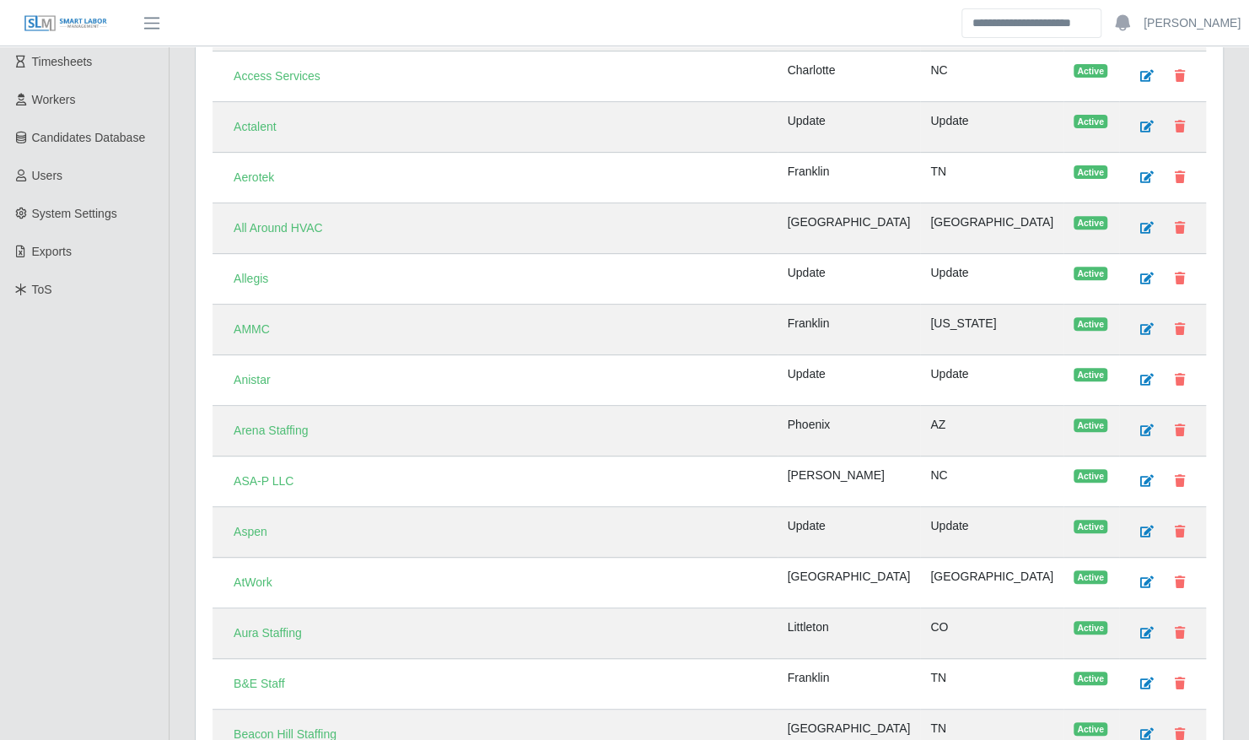
scroll to position [277, 0]
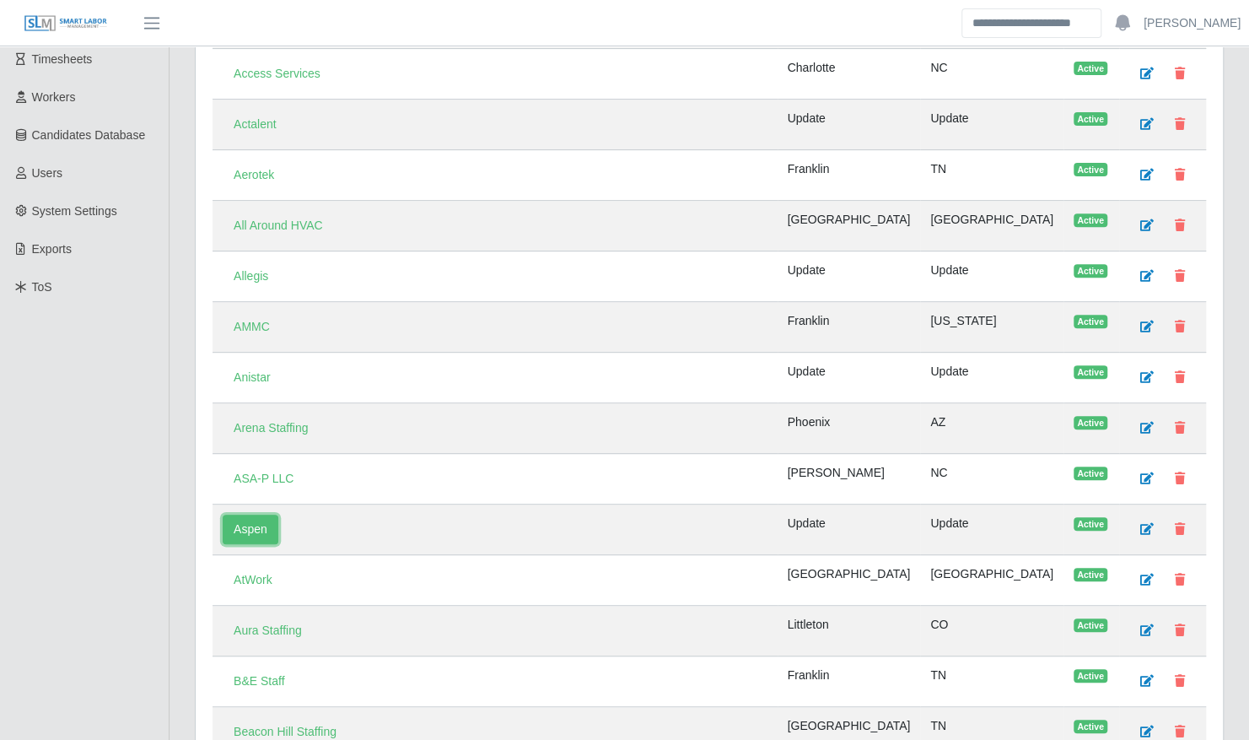
click at [249, 520] on link "Aspen" at bounding box center [251, 530] width 56 height 30
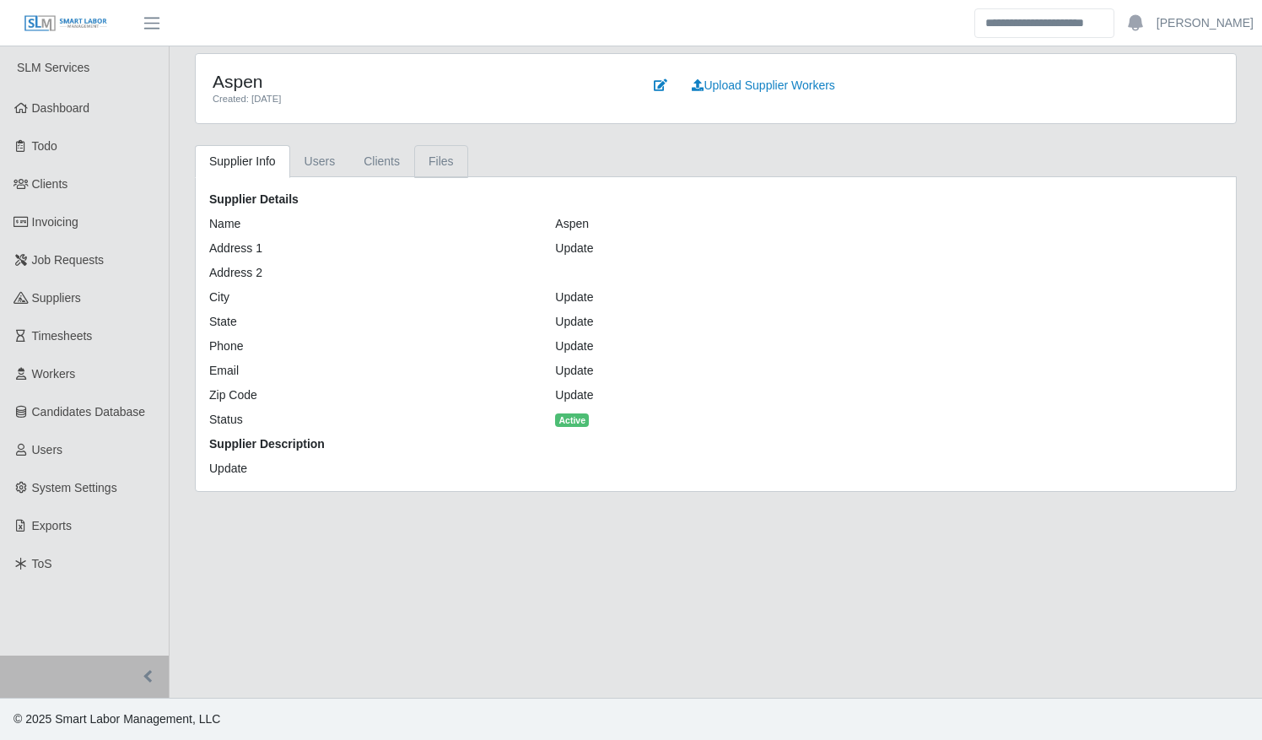
click at [442, 160] on link "Files" at bounding box center [441, 161] width 54 height 33
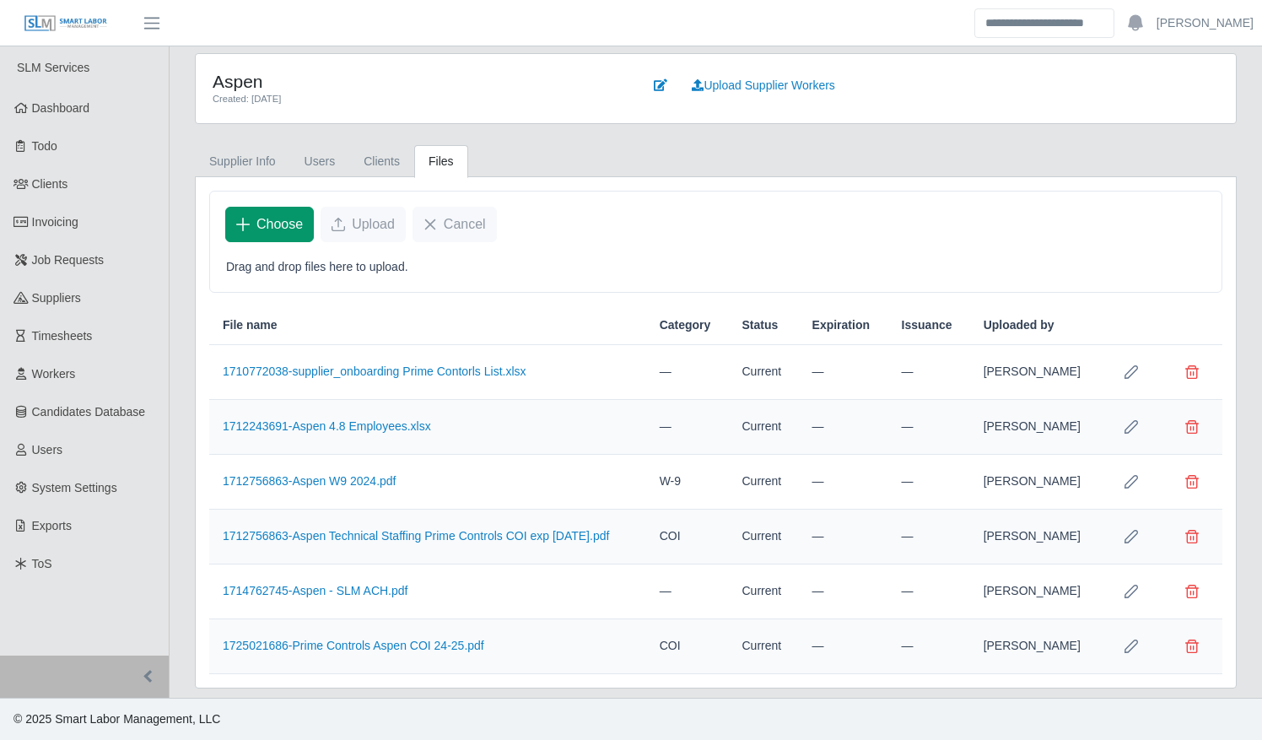
click at [282, 216] on span "Choose" at bounding box center [279, 224] width 46 height 20
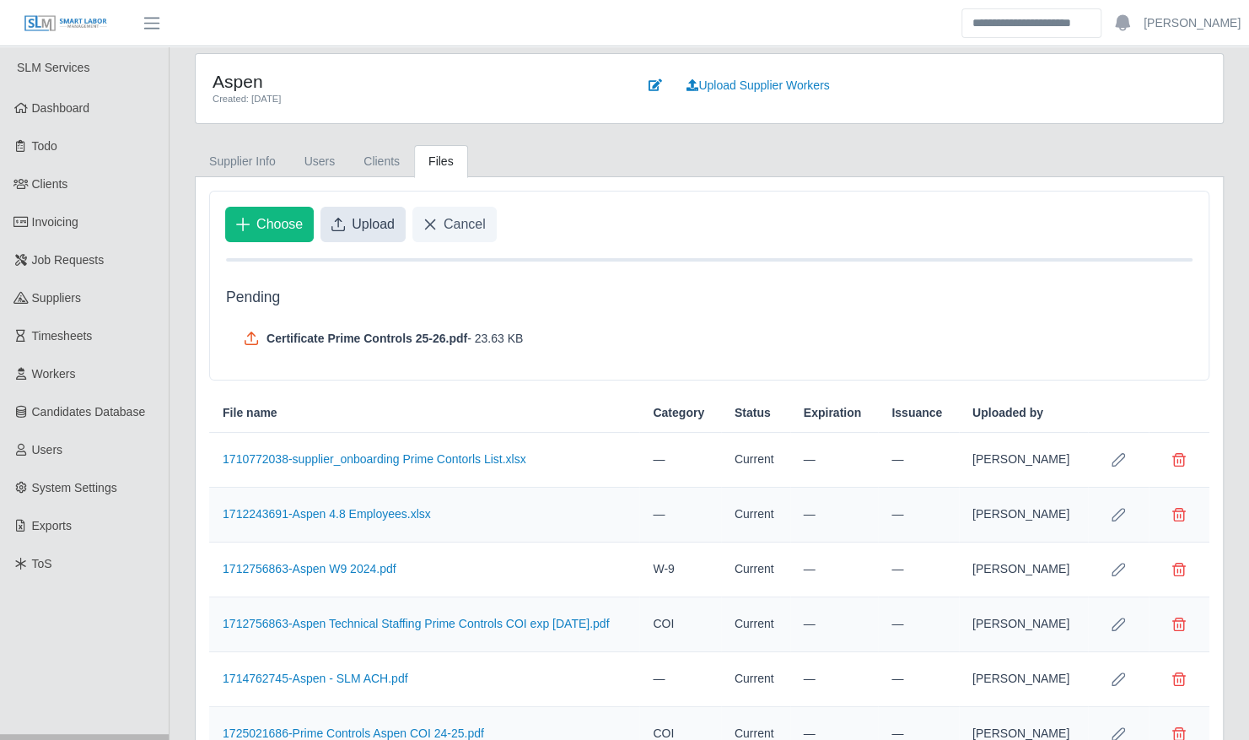
click at [361, 226] on span "Upload" at bounding box center [373, 224] width 43 height 20
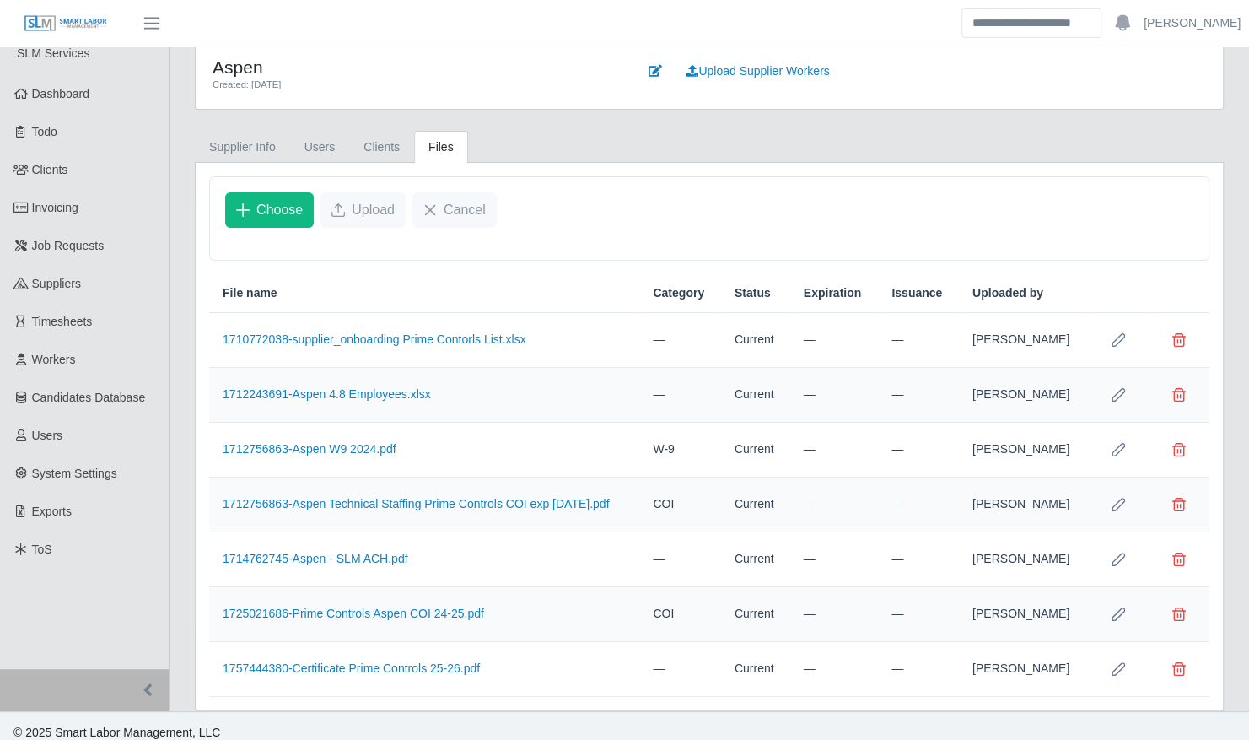
scroll to position [21, 0]
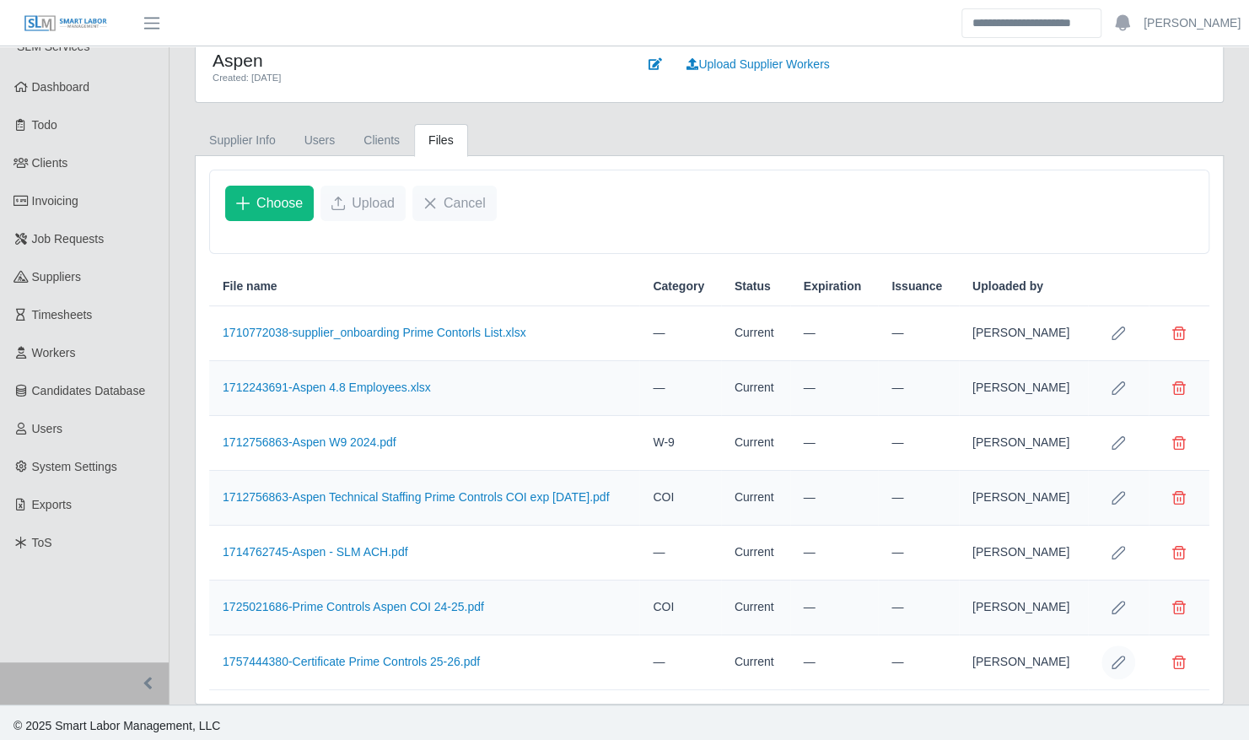
click at [1113, 655] on icon "Row Edit" at bounding box center [1118, 661] width 13 height 13
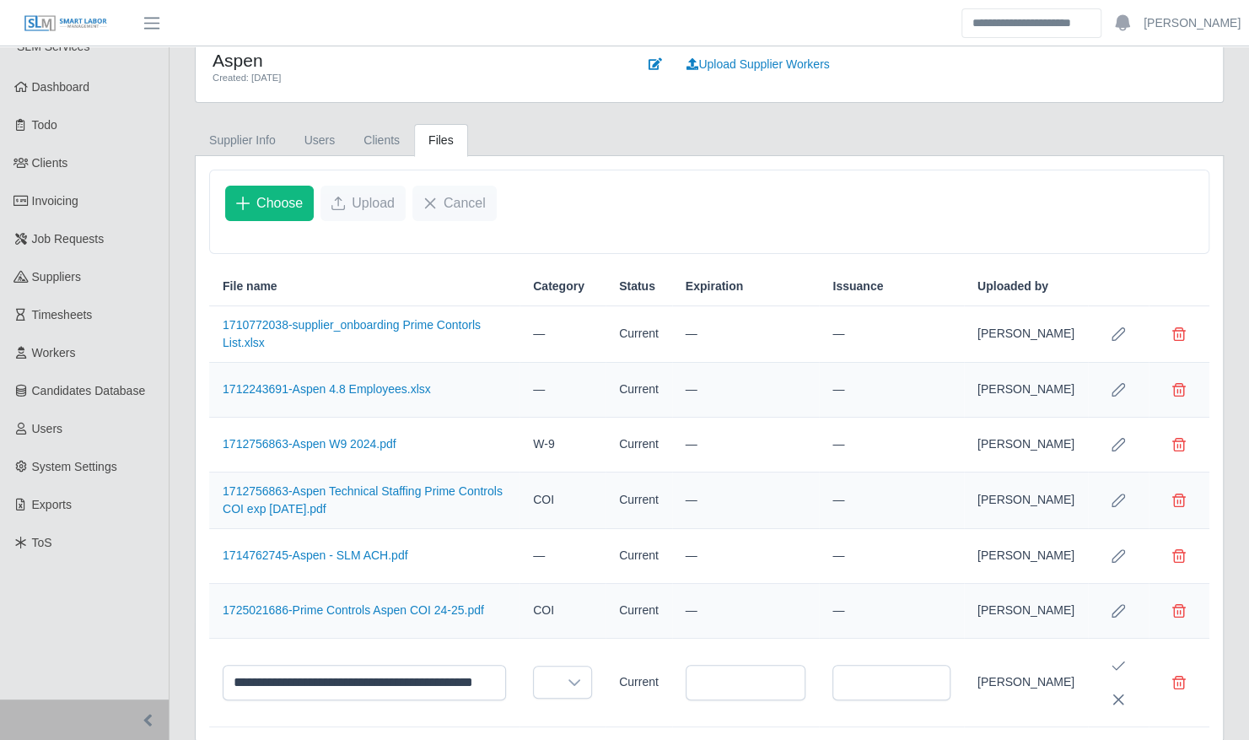
scroll to position [62, 0]
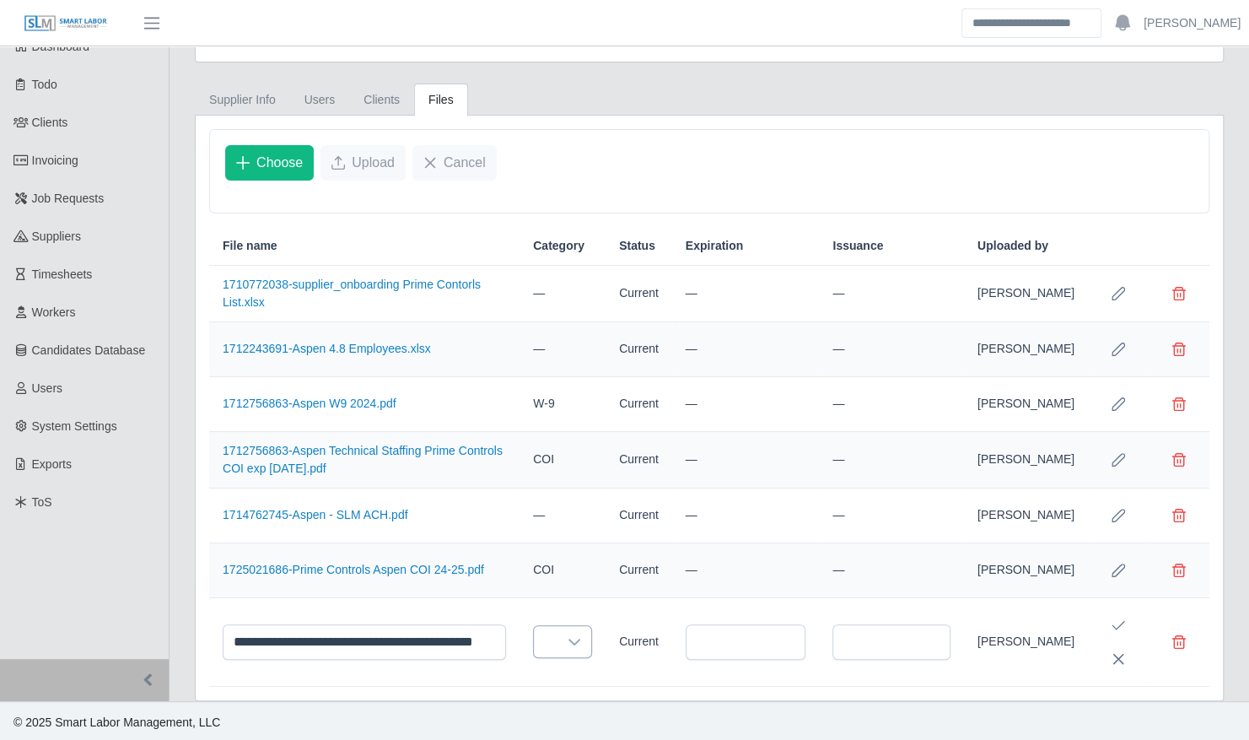
click at [572, 648] on div at bounding box center [575, 641] width 34 height 31
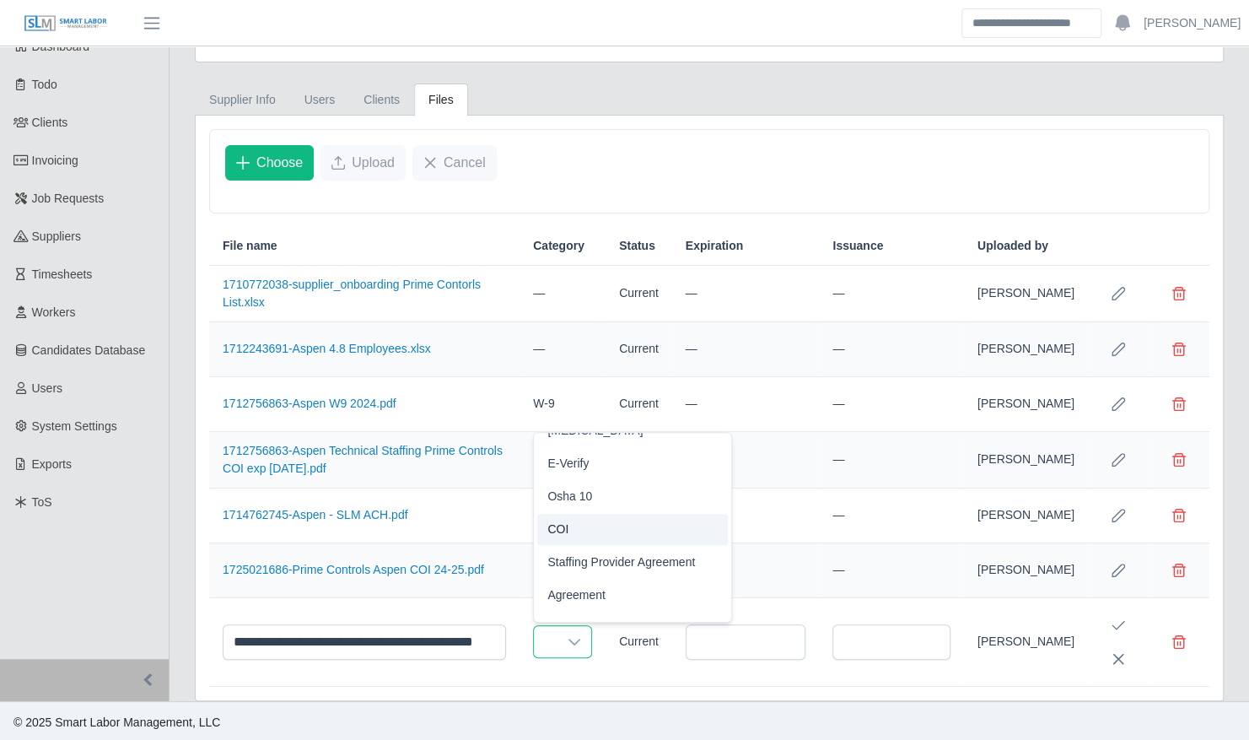
click at [595, 529] on li "COI" at bounding box center [632, 529] width 191 height 31
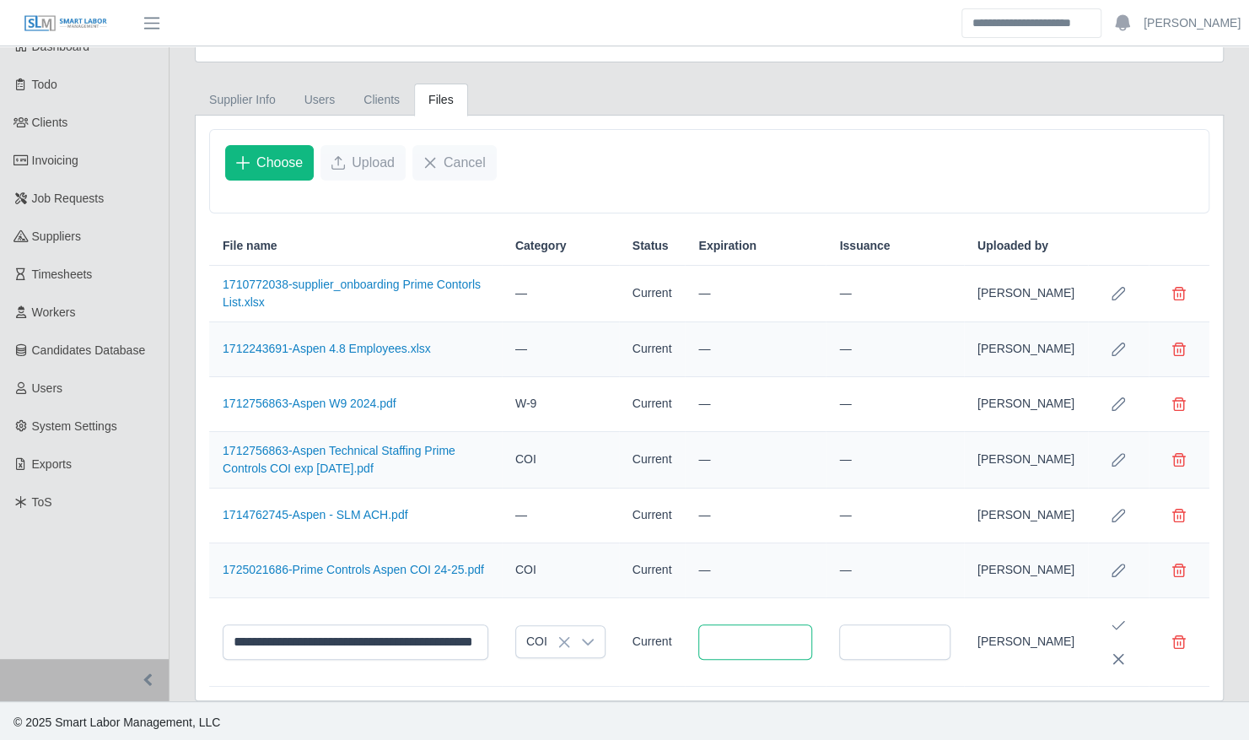
click at [771, 639] on input "text" at bounding box center [755, 641] width 114 height 35
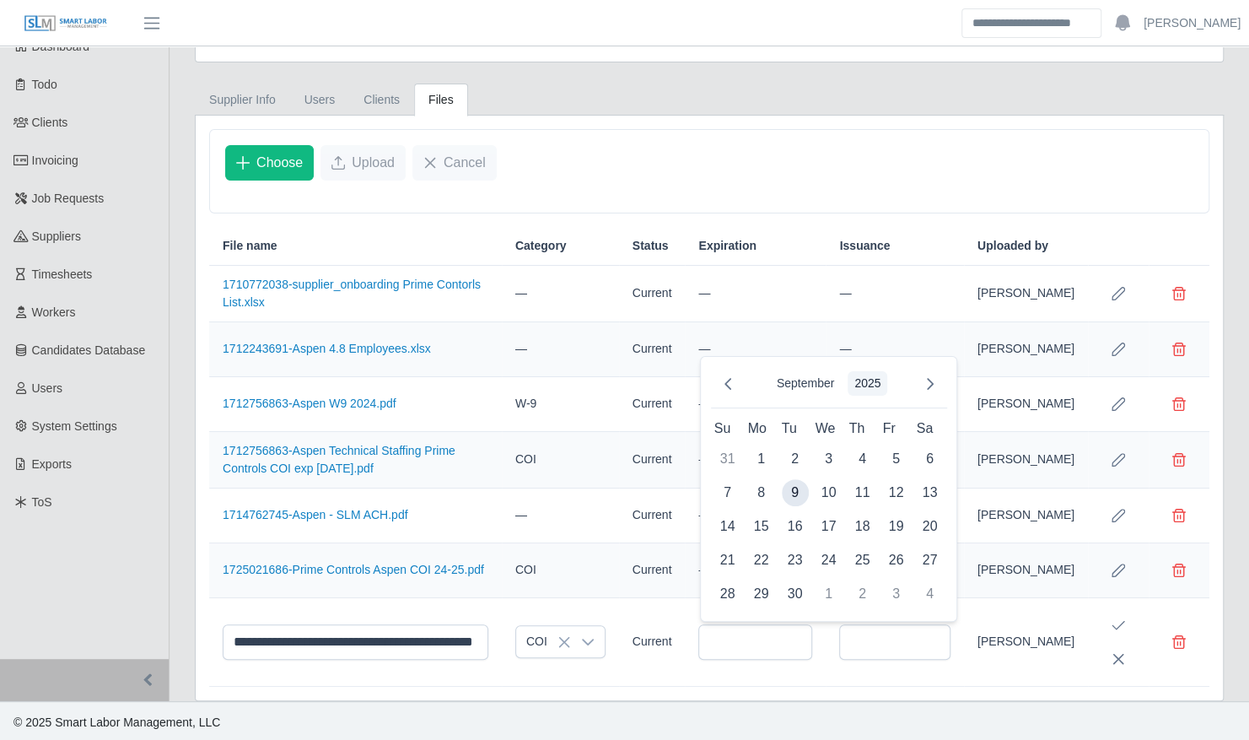
click at [874, 386] on button "2025" at bounding box center [868, 383] width 40 height 24
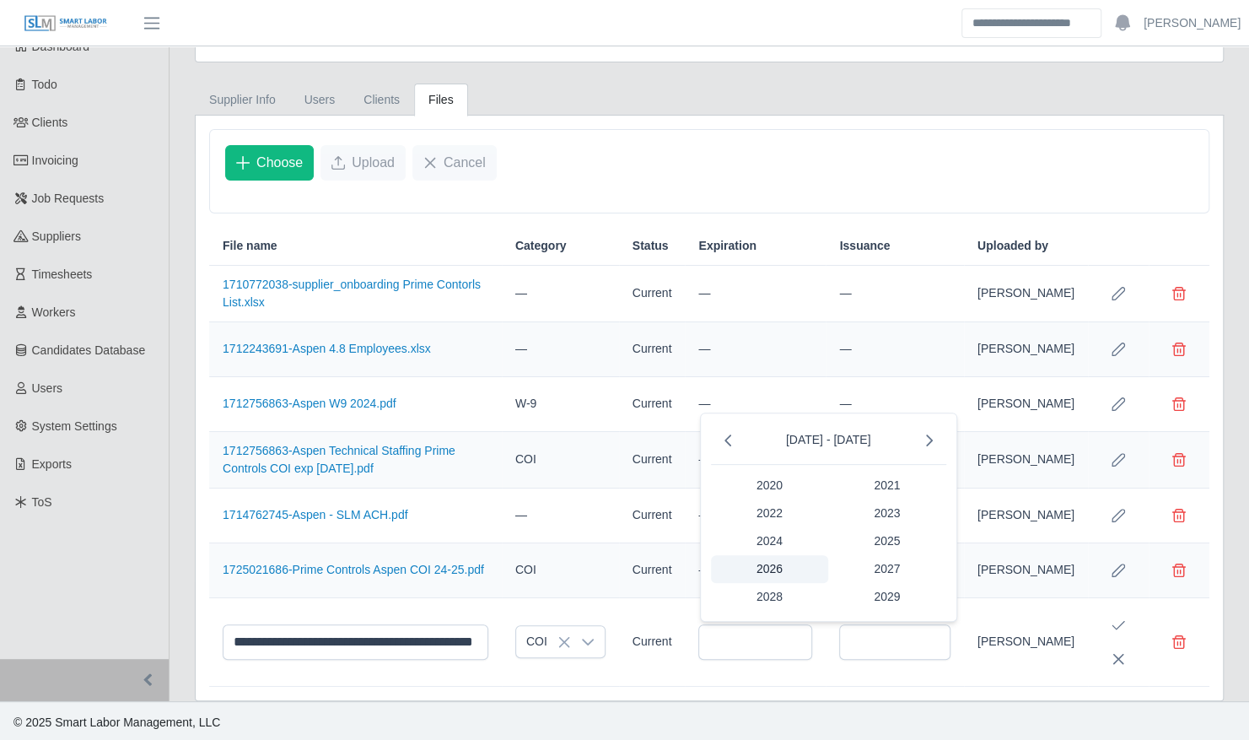
click at [767, 573] on span "2026" at bounding box center [770, 569] width 118 height 28
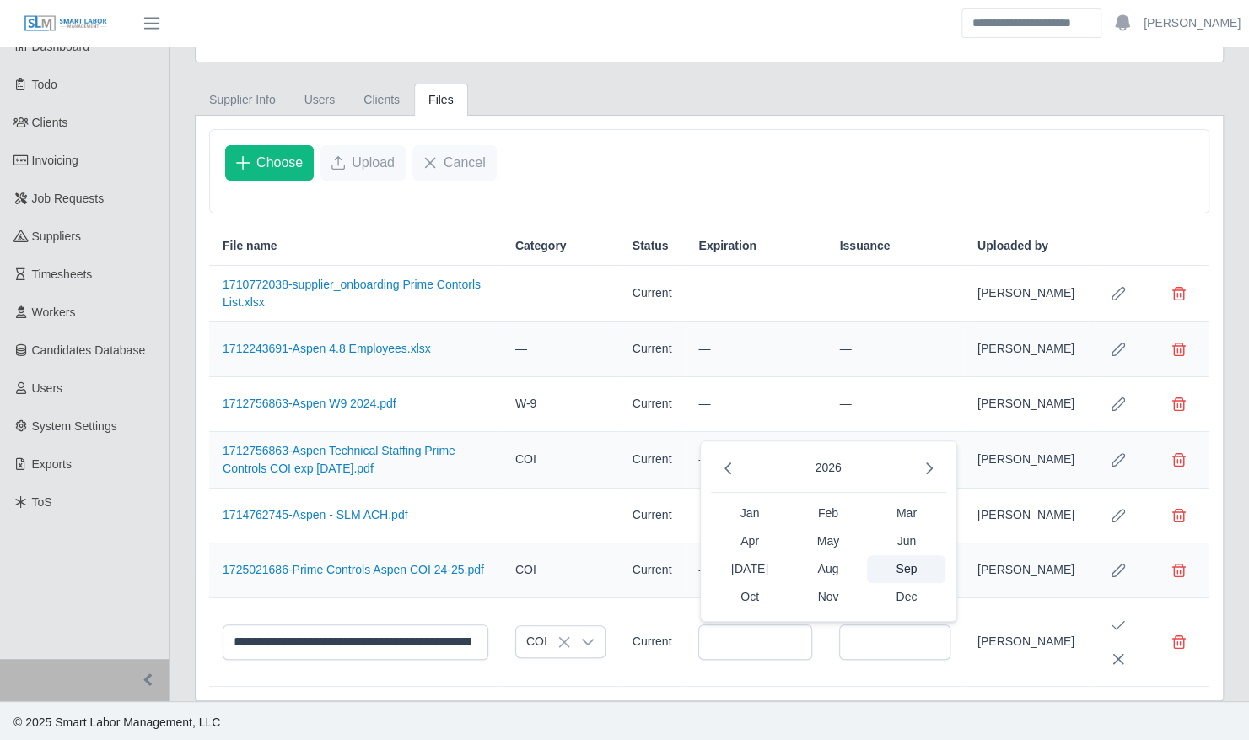
click at [893, 567] on span "Sep" at bounding box center [906, 569] width 78 height 28
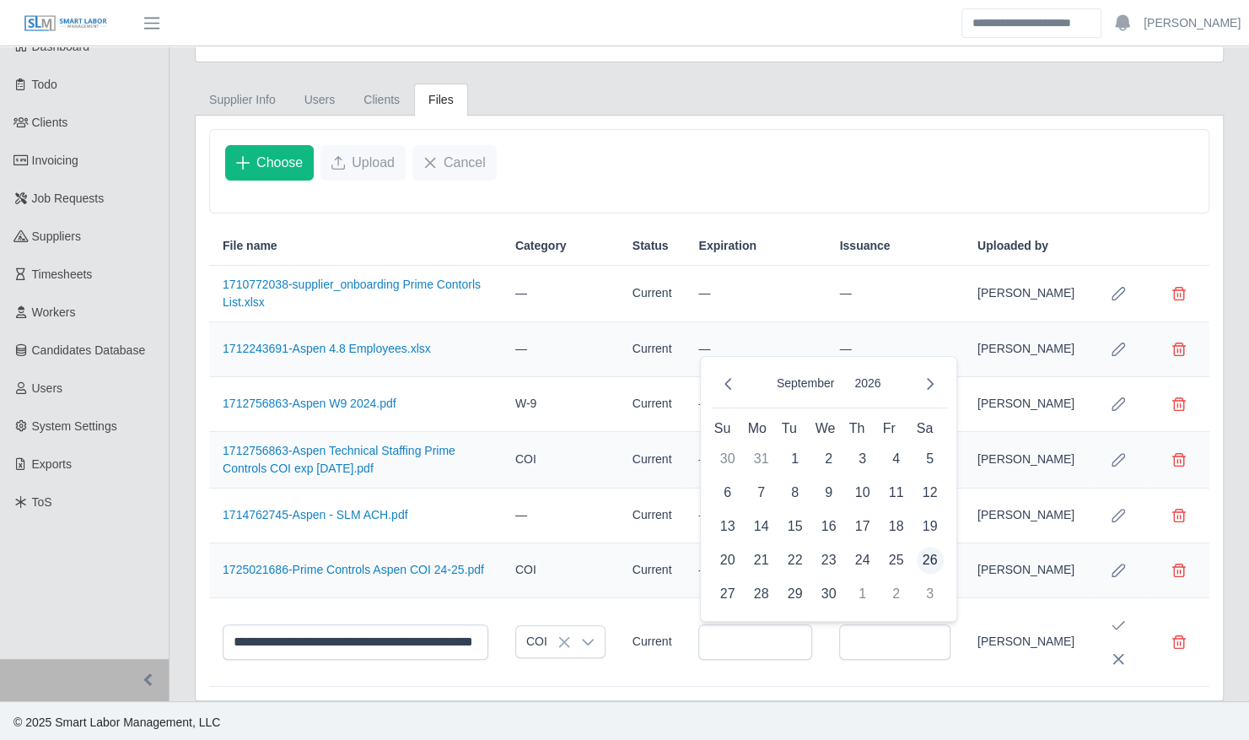
click at [929, 559] on span "26" at bounding box center [930, 560] width 27 height 27
type input "**********"
click at [1118, 620] on icon "Save Edit" at bounding box center [1118, 624] width 13 height 13
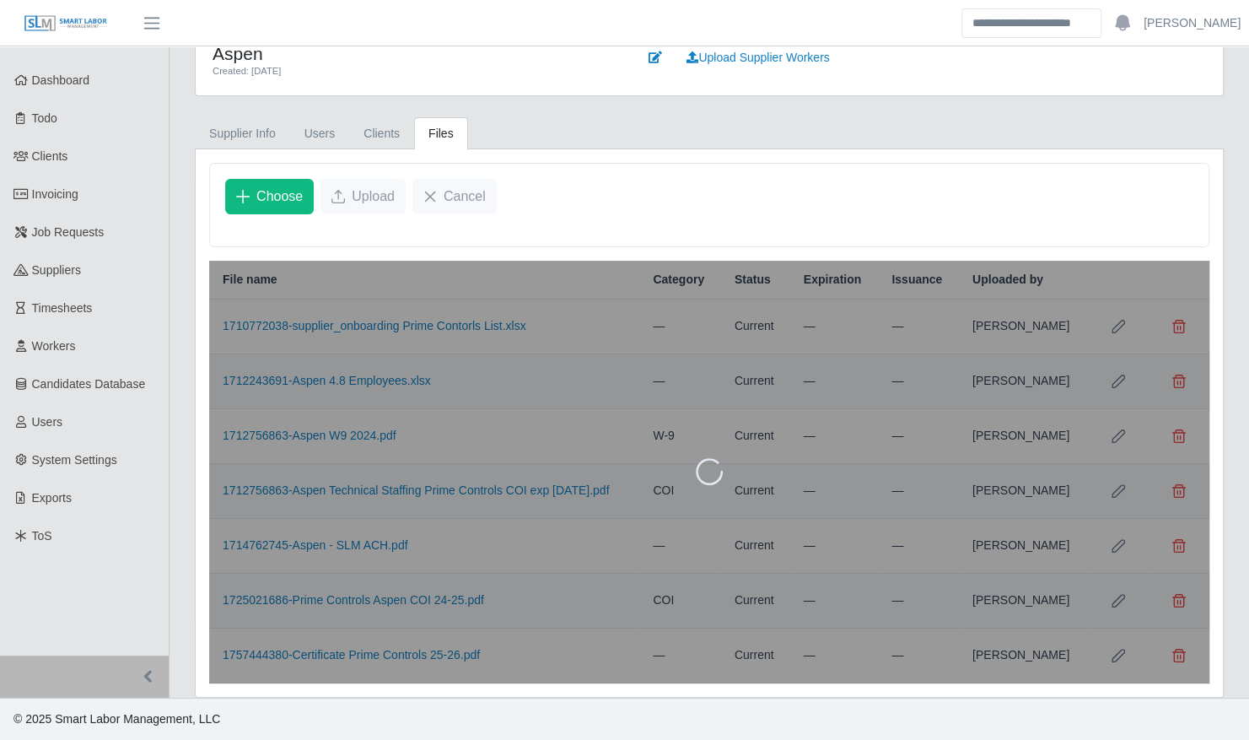
scroll to position [21, 0]
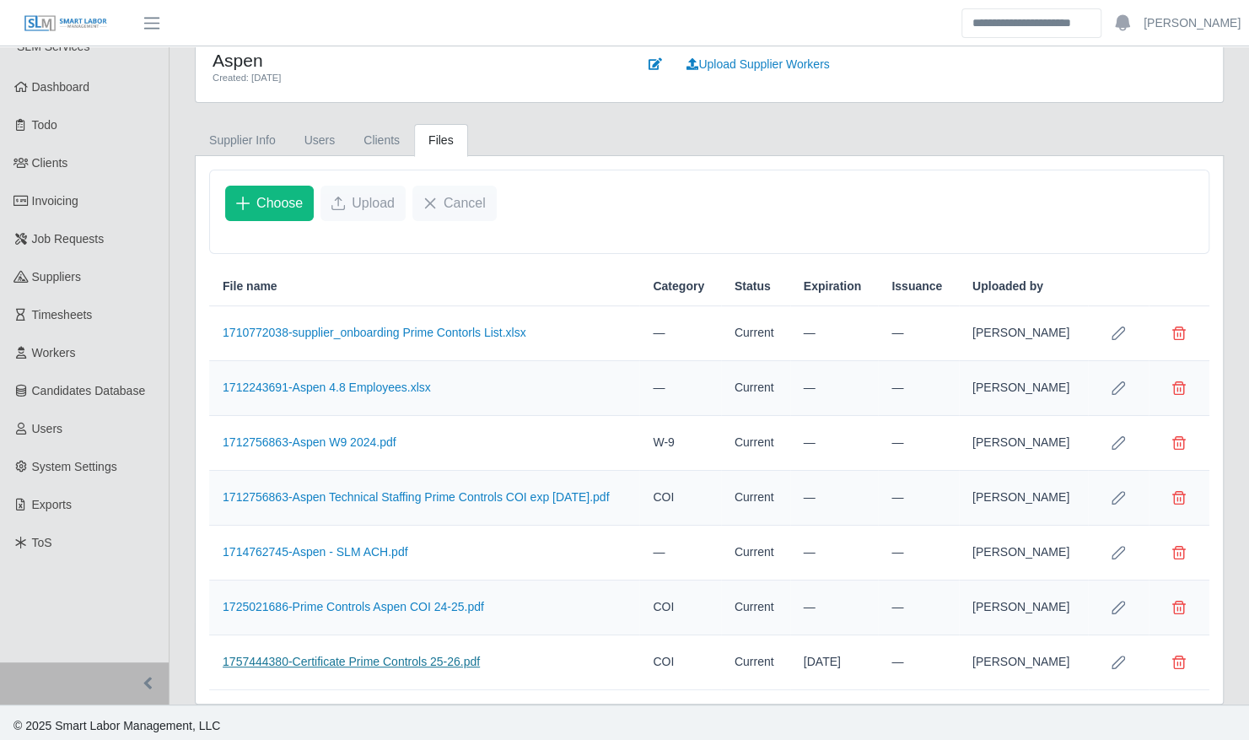
click at [378, 659] on link "1757444380-Certificate Prime Controls 25-26.pdf" at bounding box center [351, 661] width 257 height 13
click at [1112, 651] on button "Row Edit" at bounding box center [1119, 662] width 34 height 34
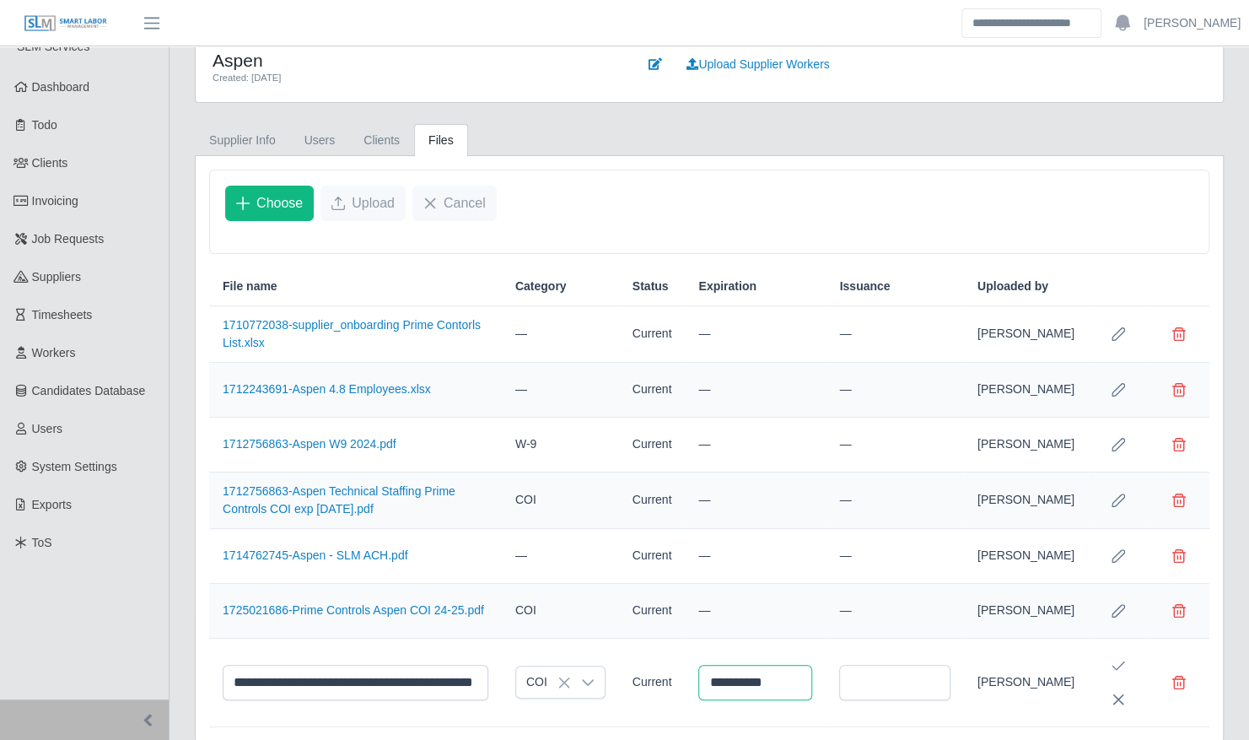
click at [746, 683] on input "**********" at bounding box center [755, 682] width 114 height 35
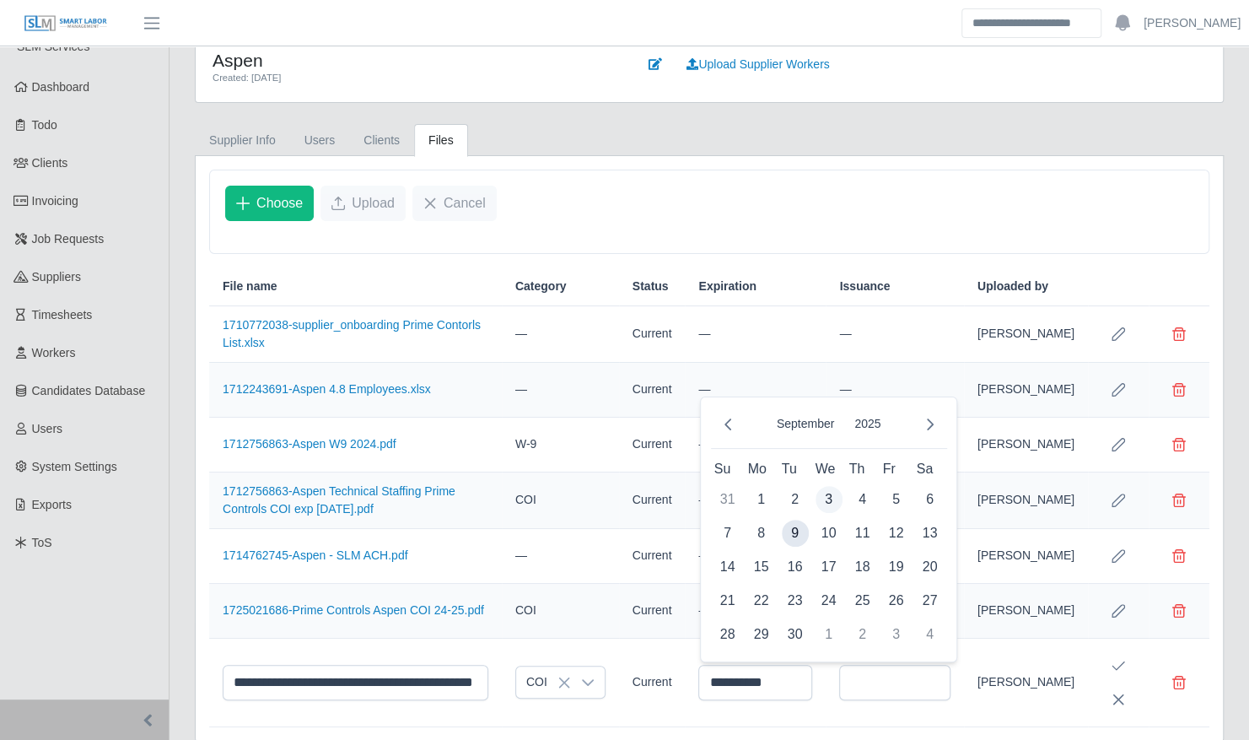
click at [830, 499] on span "3" at bounding box center [829, 499] width 27 height 27
type input "**********"
click at [1115, 663] on icon "Save Edit" at bounding box center [1118, 665] width 13 height 13
